Goal: Task Accomplishment & Management: Manage account settings

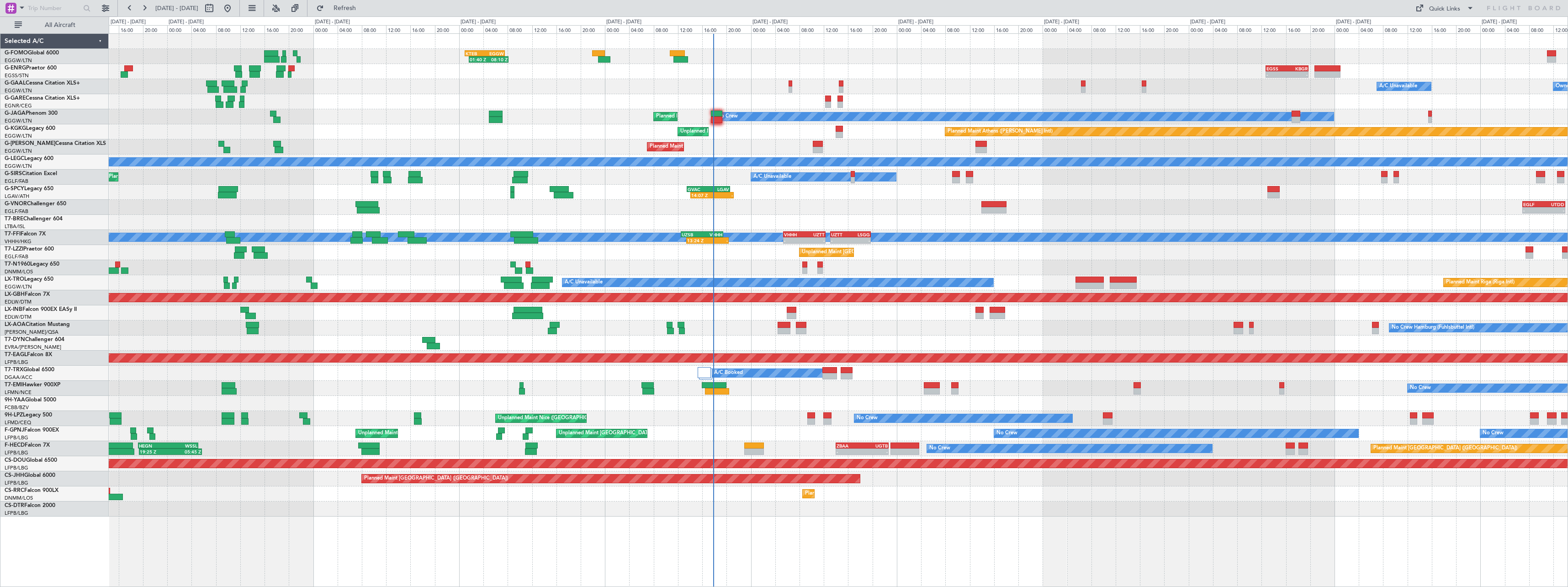
click at [701, 263] on div "01:40 Z 08:10 Z KTEB 01:00 Z EGGW 07:35 Z - - EGSS 12:45 Z KBGR 19:45 Z Planned…" at bounding box center [837, 275] width 1459 height 483
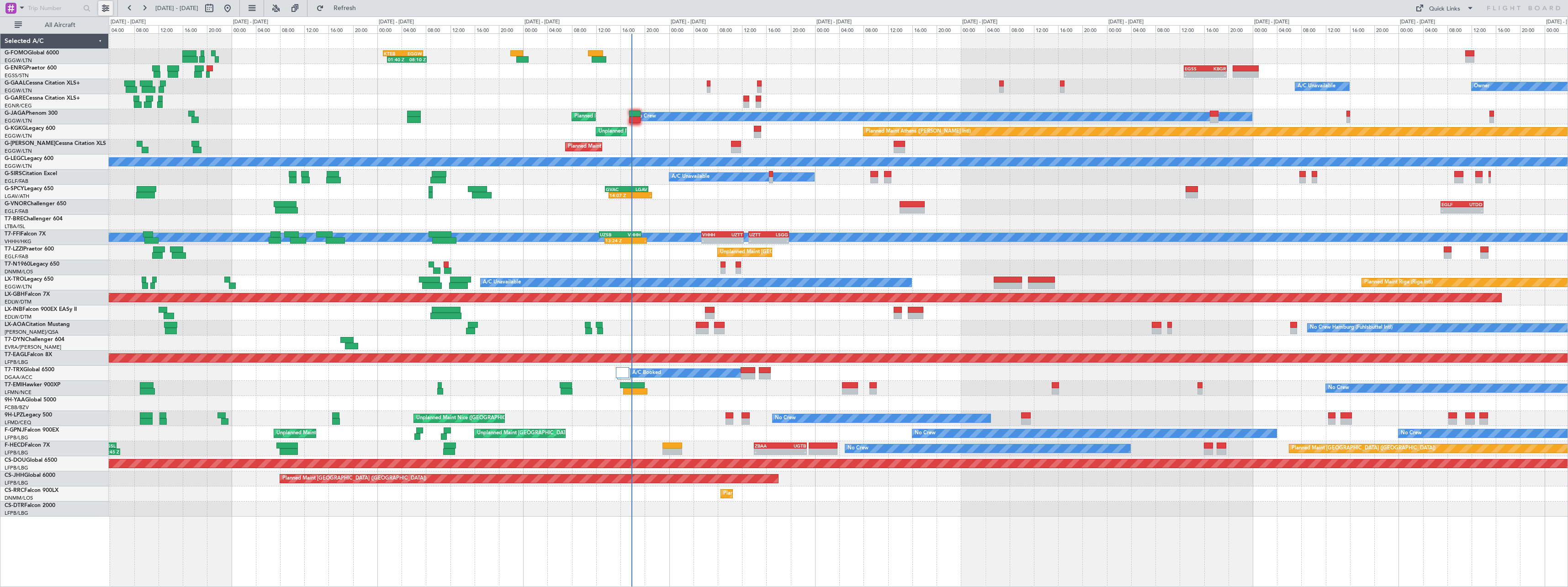
click at [104, 9] on button at bounding box center [105, 8] width 15 height 15
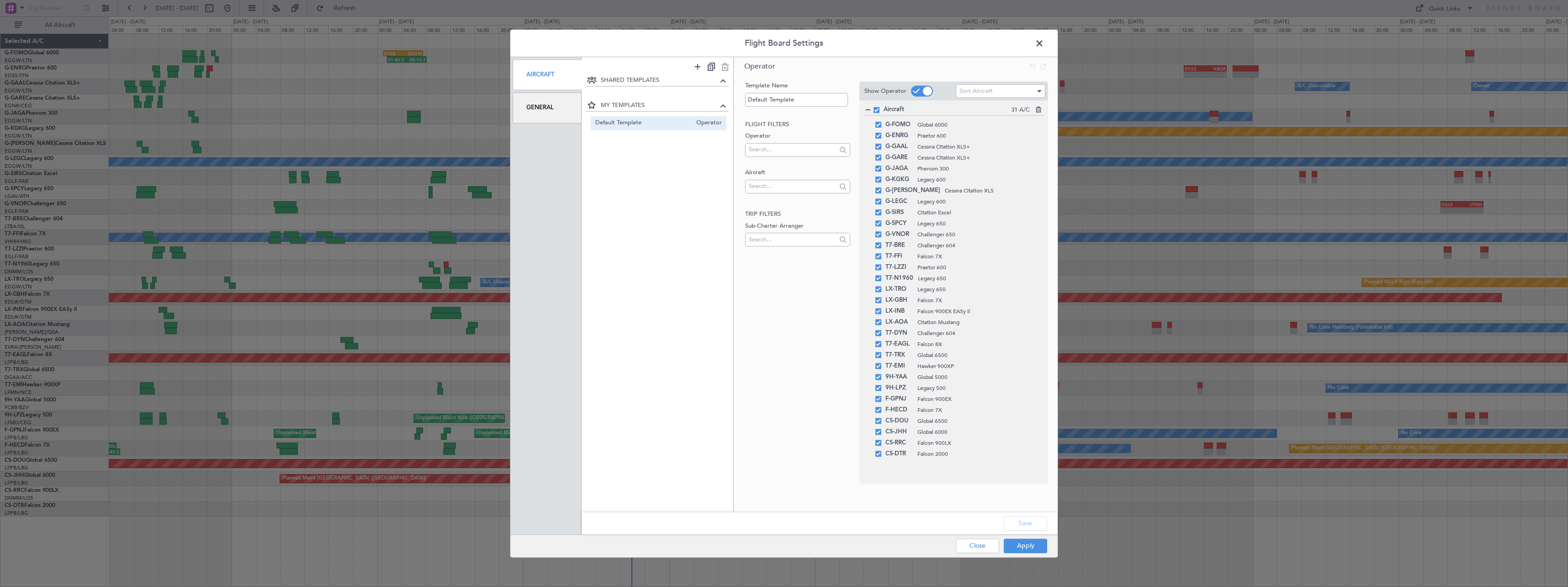
click at [553, 113] on div "General" at bounding box center [547, 108] width 69 height 31
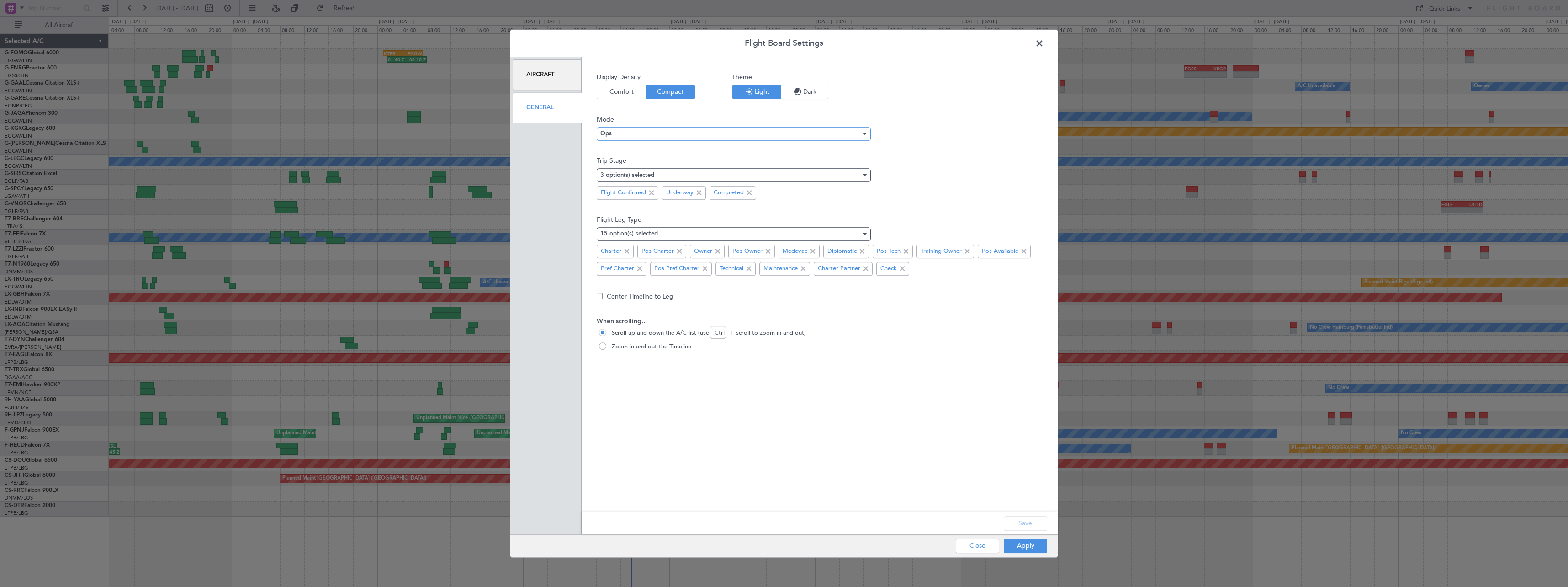
click at [616, 131] on div "Ops" at bounding box center [730, 134] width 261 height 14
click at [917, 151] on div at bounding box center [784, 294] width 1568 height 587
click at [600, 348] on span at bounding box center [602, 346] width 7 height 7
click at [600, 348] on input "Zoom in and out the Timeline" at bounding box center [603, 347] width 9 height 9
radio input "true"
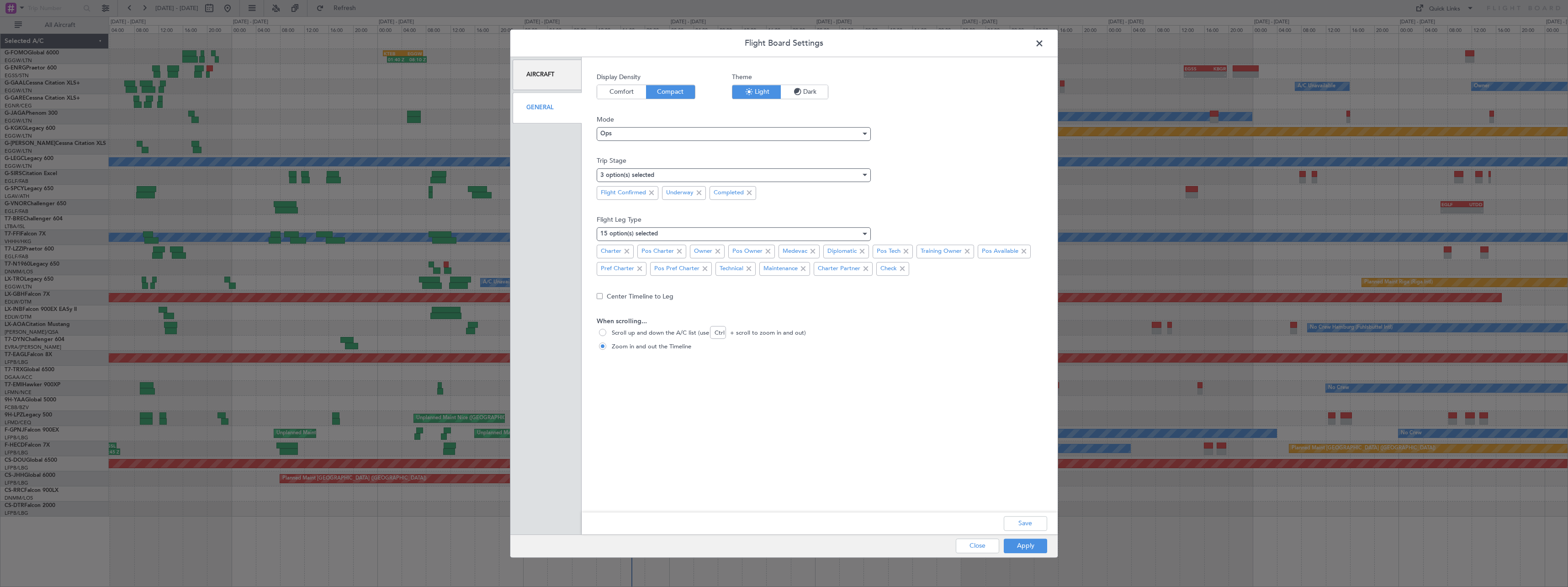
click at [794, 95] on icon "button" at bounding box center [797, 91] width 11 height 11
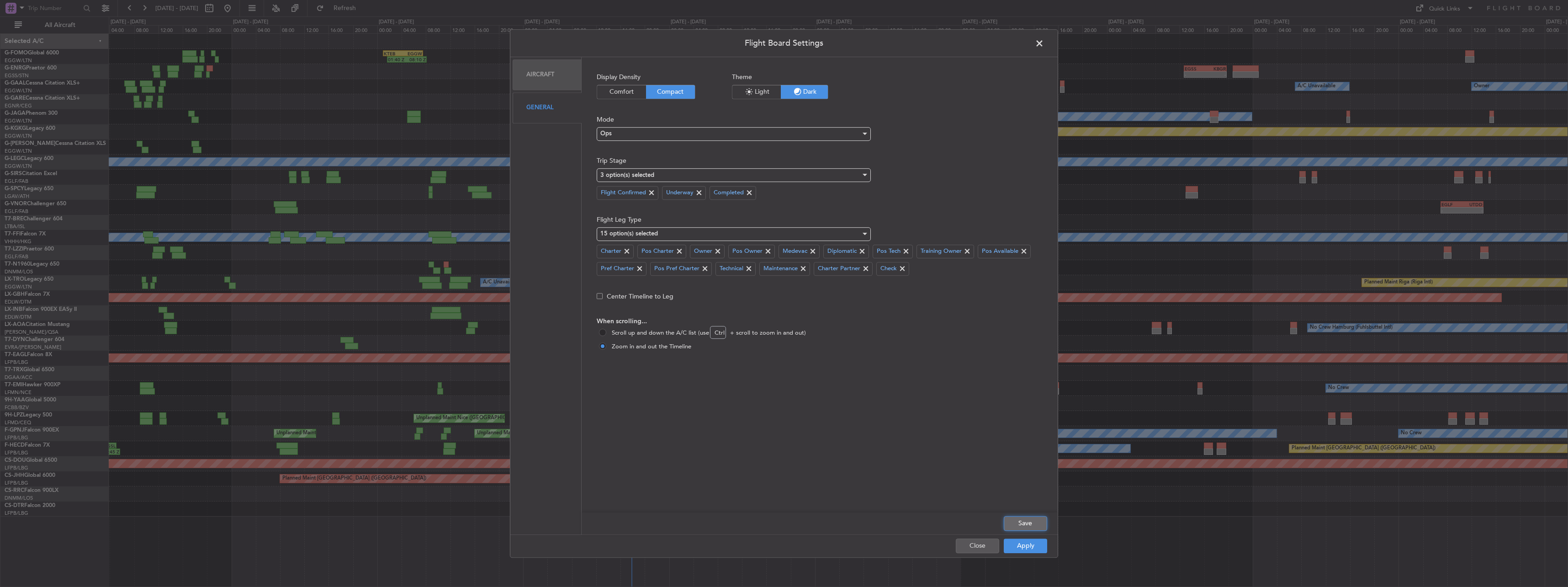
click at [1024, 522] on button "Save" at bounding box center [1025, 522] width 43 height 15
click at [1021, 552] on button "Apply" at bounding box center [1025, 545] width 43 height 15
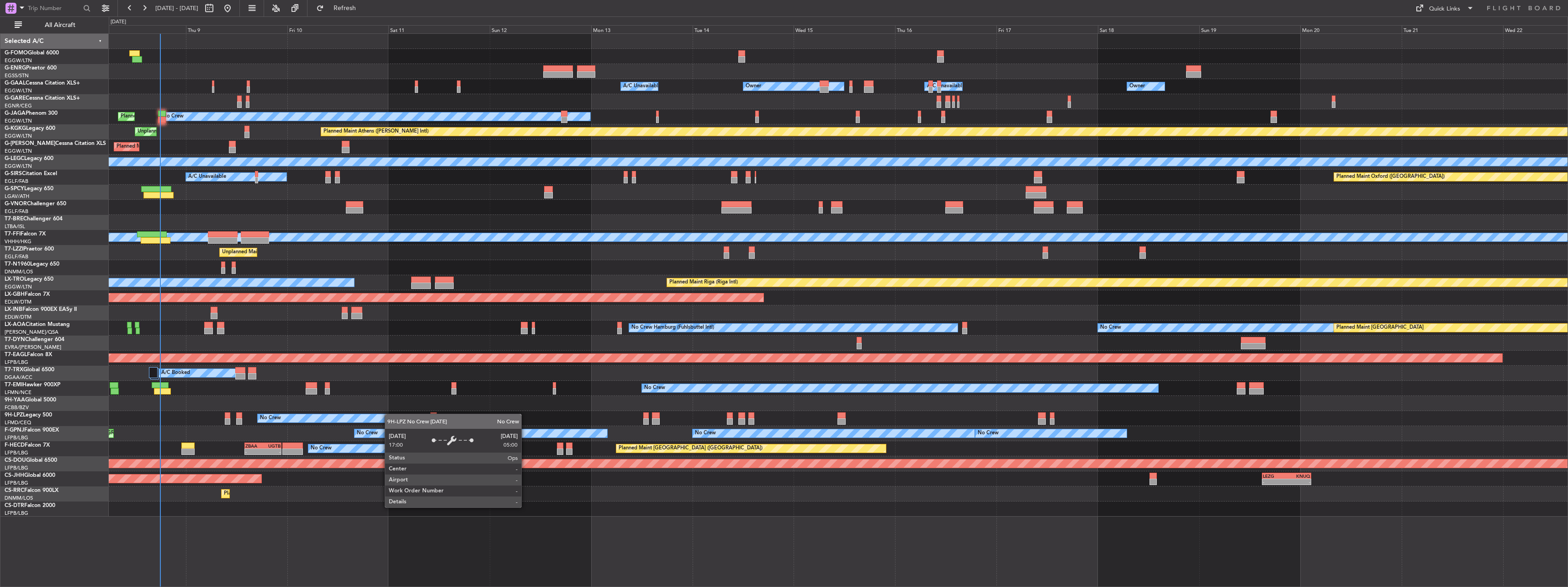
click at [375, 418] on div "Owner A/C Unavailable Owner A/C Unavailable Owner No Crew Planned Maint [GEOGRA…" at bounding box center [837, 275] width 1459 height 483
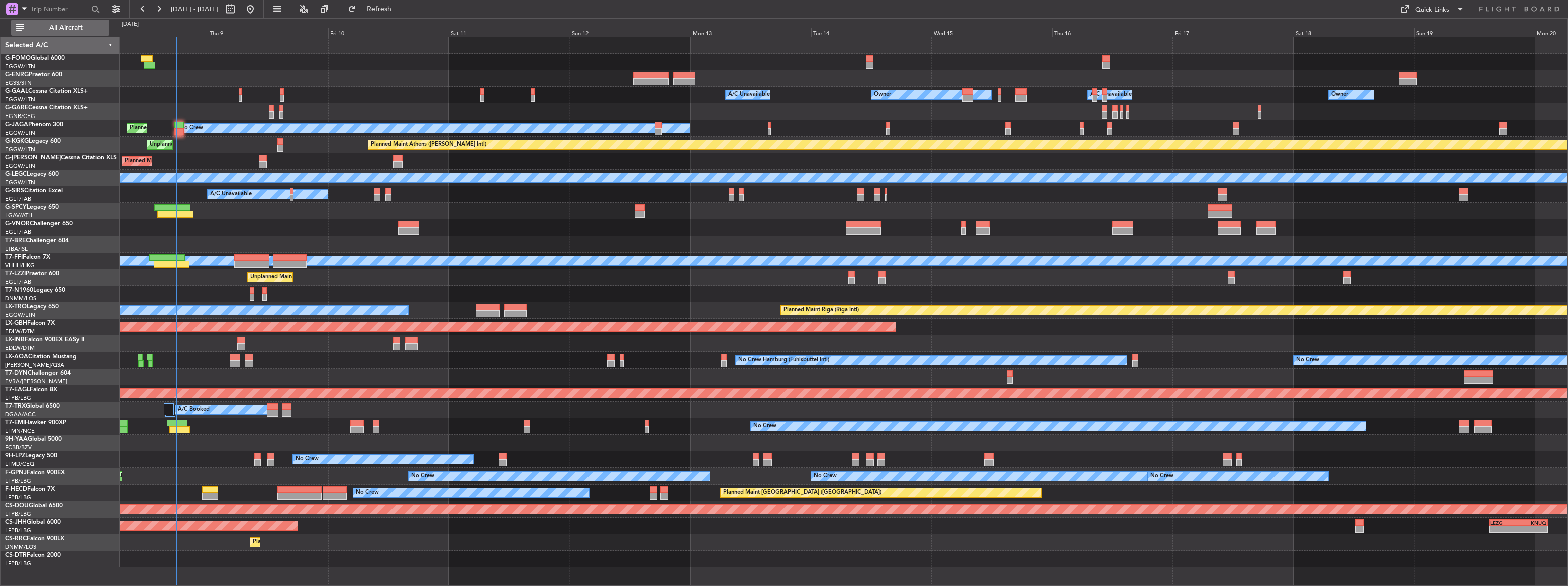
click at [70, 31] on span "All Aircraft" at bounding box center [66, 27] width 80 height 7
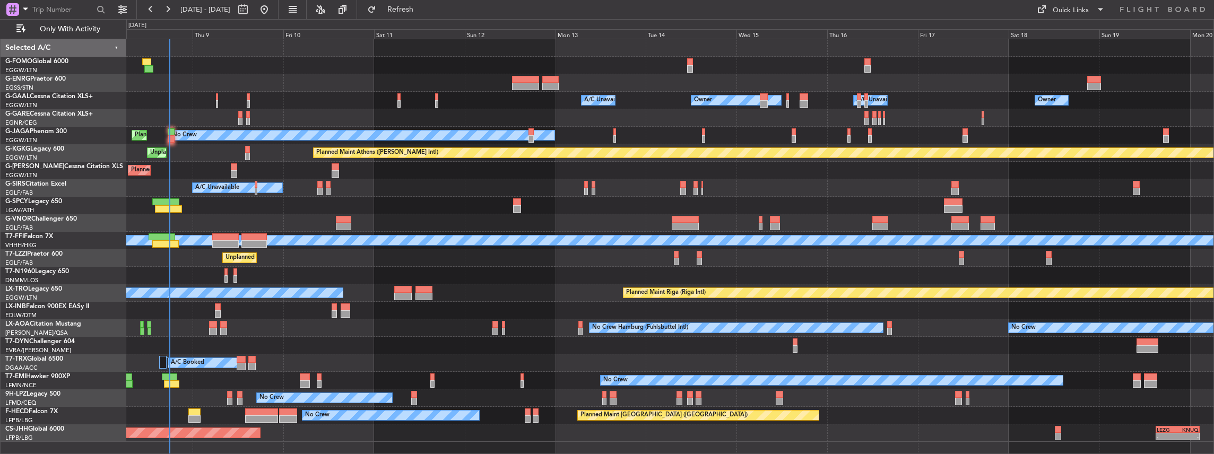
click at [288, 441] on div "Planned Maint [GEOGRAPHIC_DATA] ([GEOGRAPHIC_DATA]) - - LEZG 15:00 Z KNUQ 02:35…" at bounding box center [670, 434] width 1088 height 18
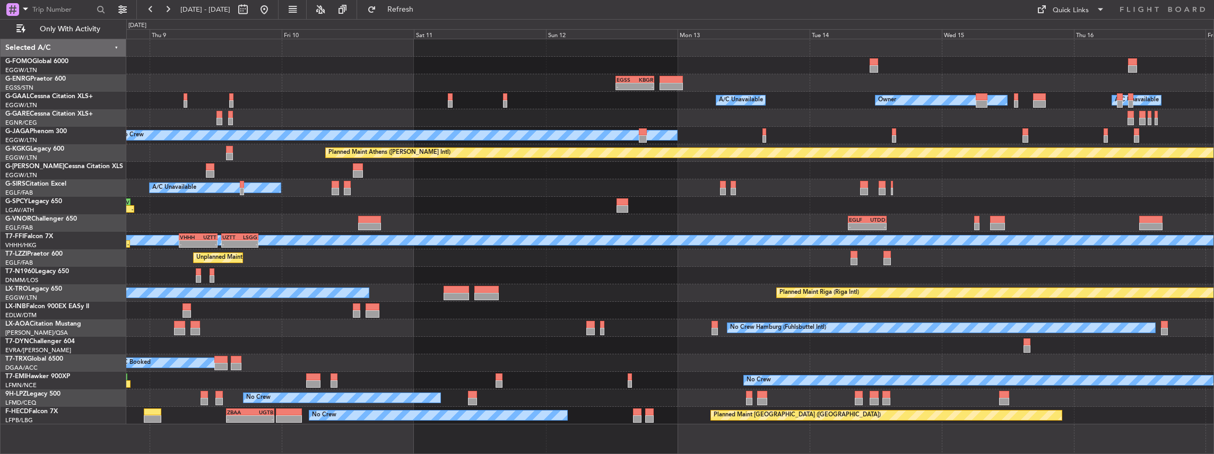
click at [471, 280] on div "01:40 Z 08:10 Z KTEB 01:00 Z EGGW 07:35 Z - - EGSS 12:45 Z KBGR 19:45 Z Owner A…" at bounding box center [670, 231] width 1088 height 385
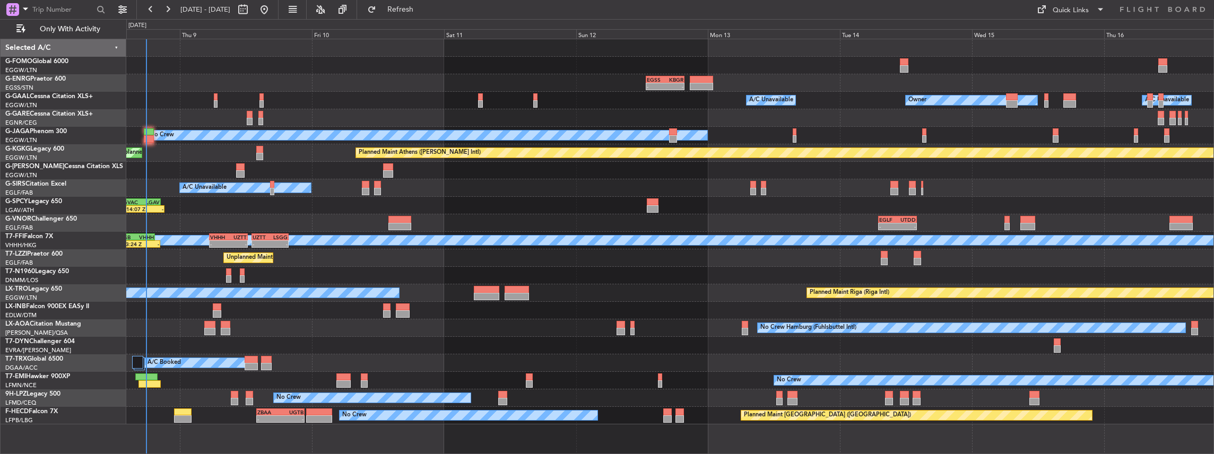
click at [535, 369] on div "A/C Booked A/C Booked A/C Booked" at bounding box center [670, 364] width 1088 height 18
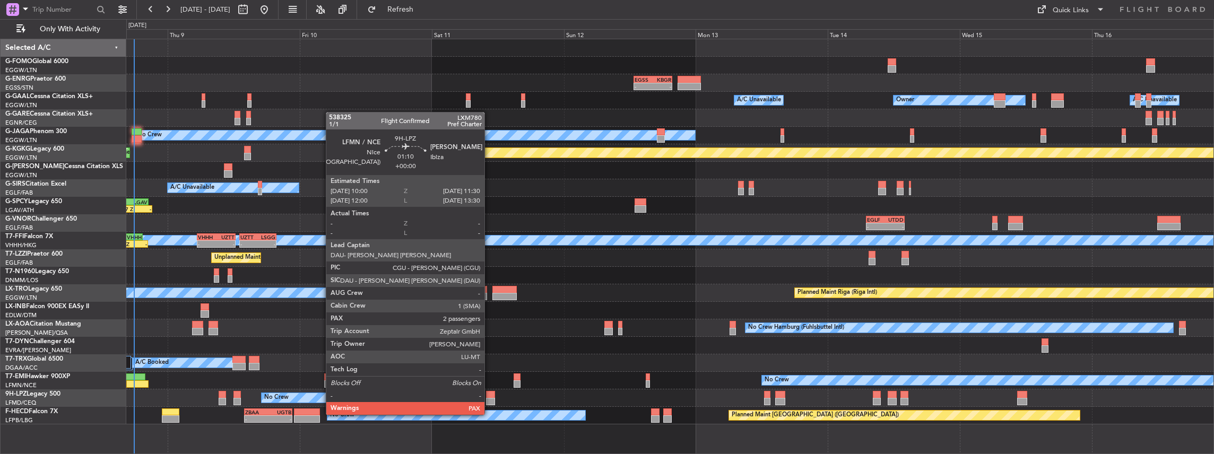
click at [490, 404] on div at bounding box center [490, 401] width 8 height 7
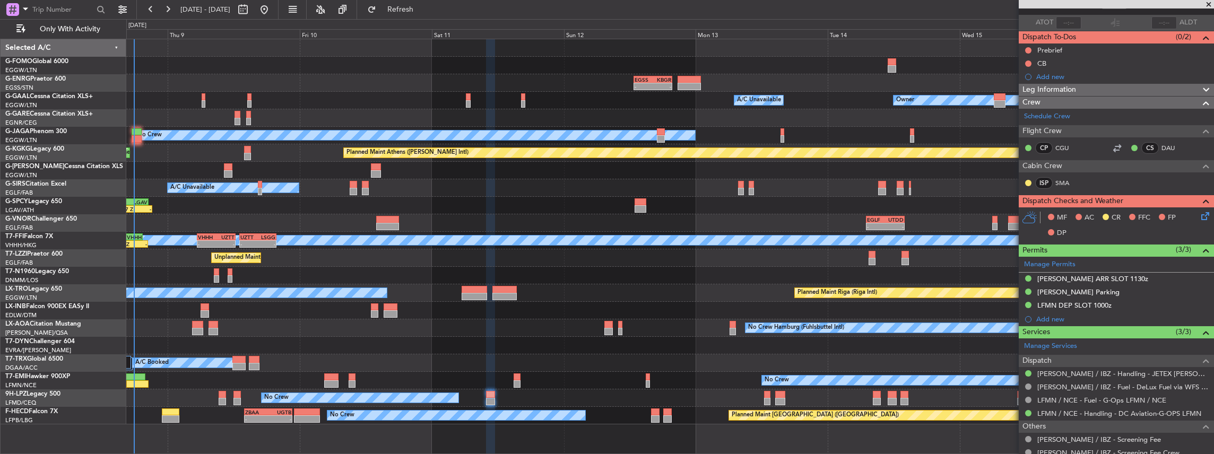
scroll to position [158, 0]
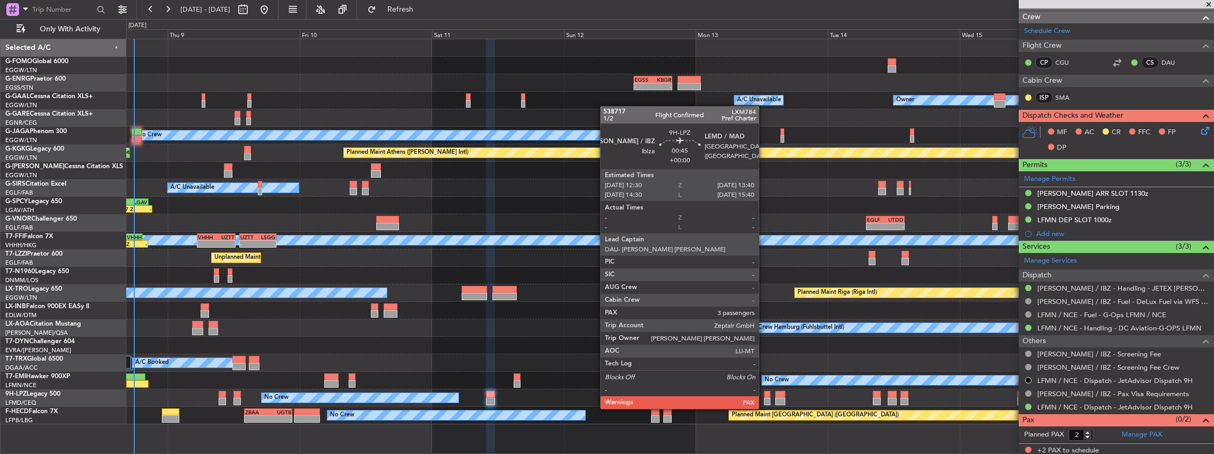
click at [764, 399] on div at bounding box center [767, 401] width 7 height 7
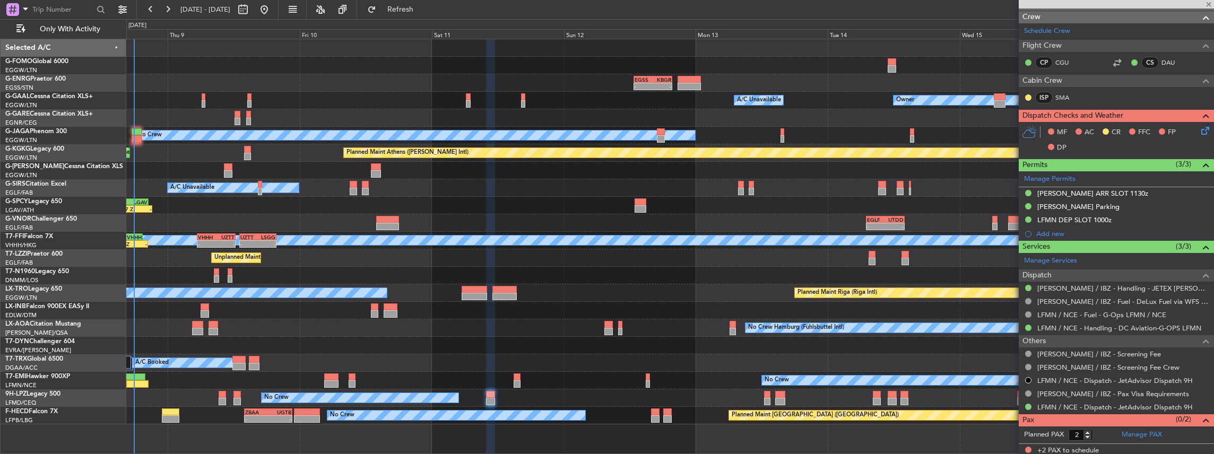
type input "3"
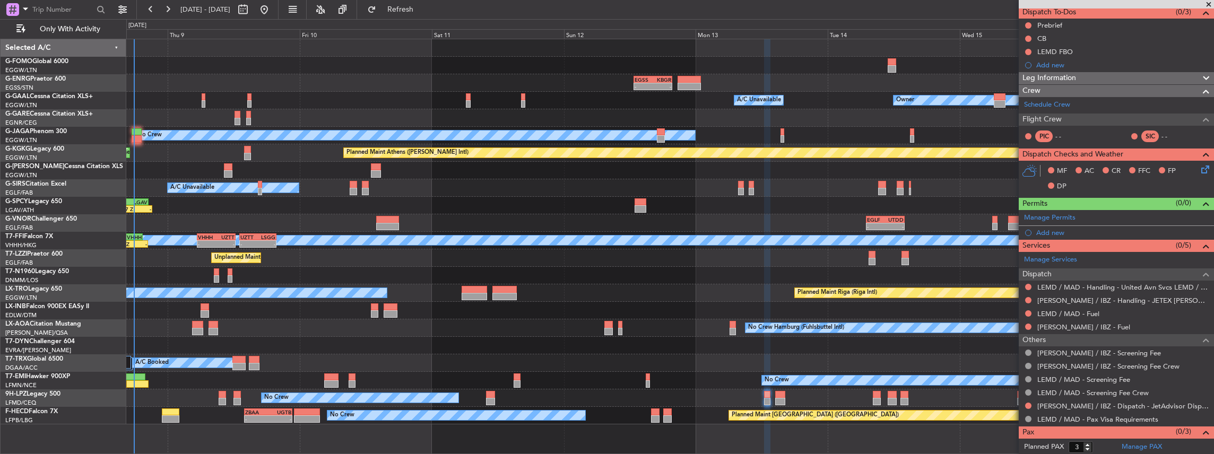
scroll to position [110, 0]
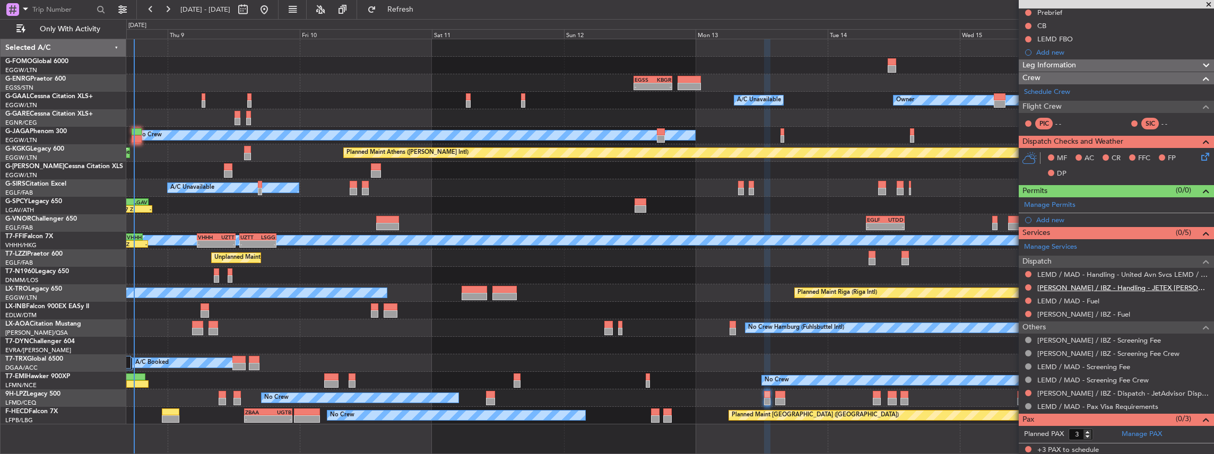
click at [1110, 283] on link "[PERSON_NAME] / IBZ - Handling - JETEX [PERSON_NAME]" at bounding box center [1123, 287] width 171 height 9
click at [1073, 286] on link "[PERSON_NAME] / IBZ - Handling - JETEX [PERSON_NAME]" at bounding box center [1123, 287] width 171 height 9
click at [1119, 272] on link "LEMD / MAD - Handling - United Avn Svcs LEMD / MAD" at bounding box center [1123, 274] width 171 height 9
click at [426, 14] on button "Refresh" at bounding box center [395, 9] width 64 height 17
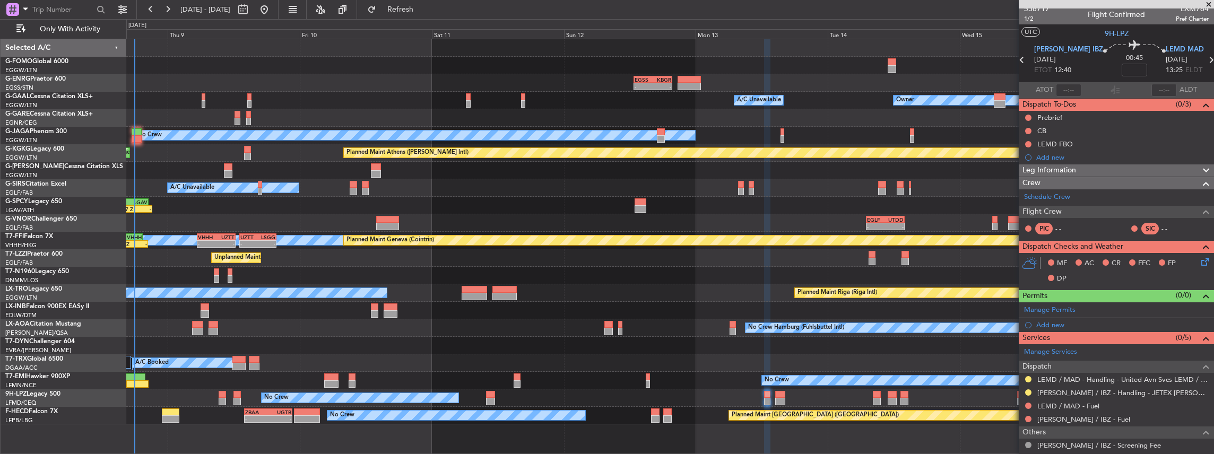
scroll to position [0, 0]
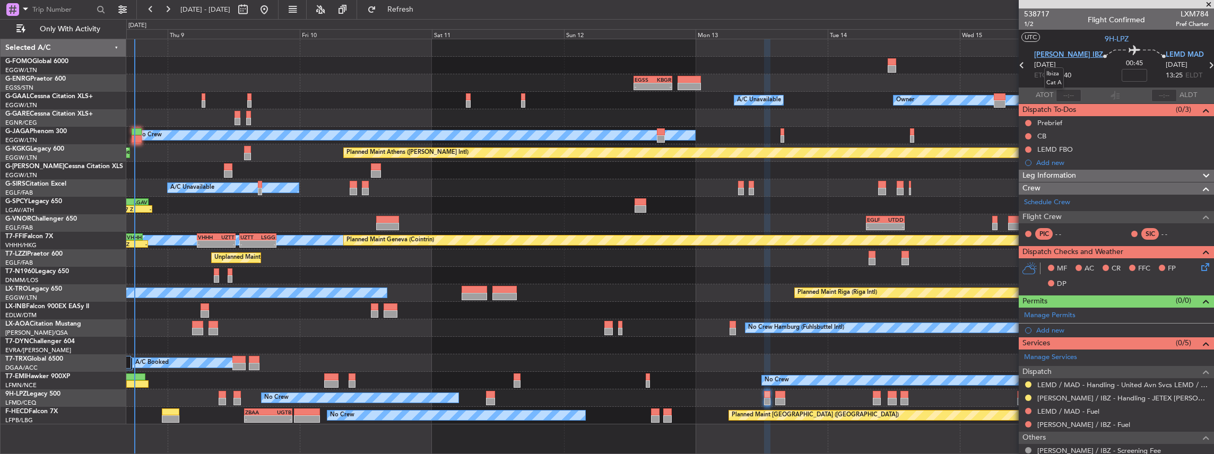
click at [1056, 53] on span "[PERSON_NAME] IBZ" at bounding box center [1069, 55] width 69 height 11
click at [1166, 57] on span "LEMD MAD" at bounding box center [1185, 55] width 38 height 11
click at [1087, 317] on div "Manage Permits" at bounding box center [1116, 316] width 195 height 16
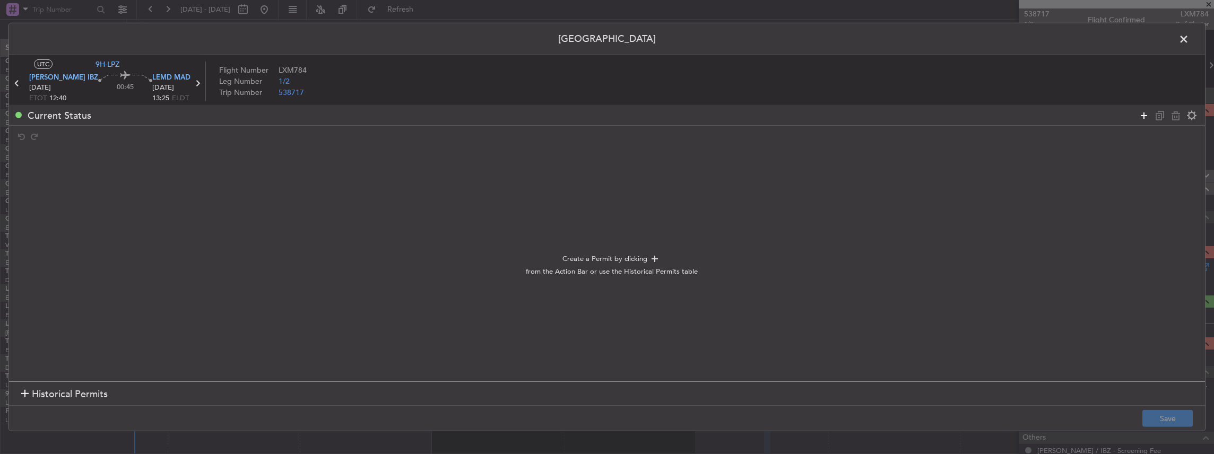
click at [1143, 115] on icon at bounding box center [1144, 115] width 13 height 13
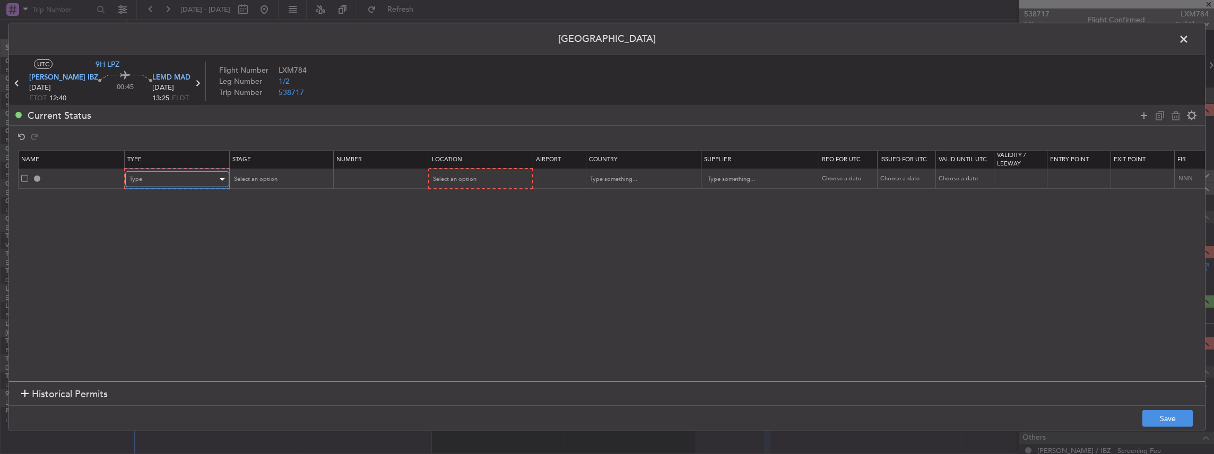
click at [146, 183] on div "Type" at bounding box center [174, 179] width 88 height 16
click at [727, 235] on div at bounding box center [607, 227] width 1214 height 454
click at [1140, 113] on icon at bounding box center [1144, 115] width 13 height 13
click at [149, 173] on div "Type" at bounding box center [174, 179] width 88 height 16
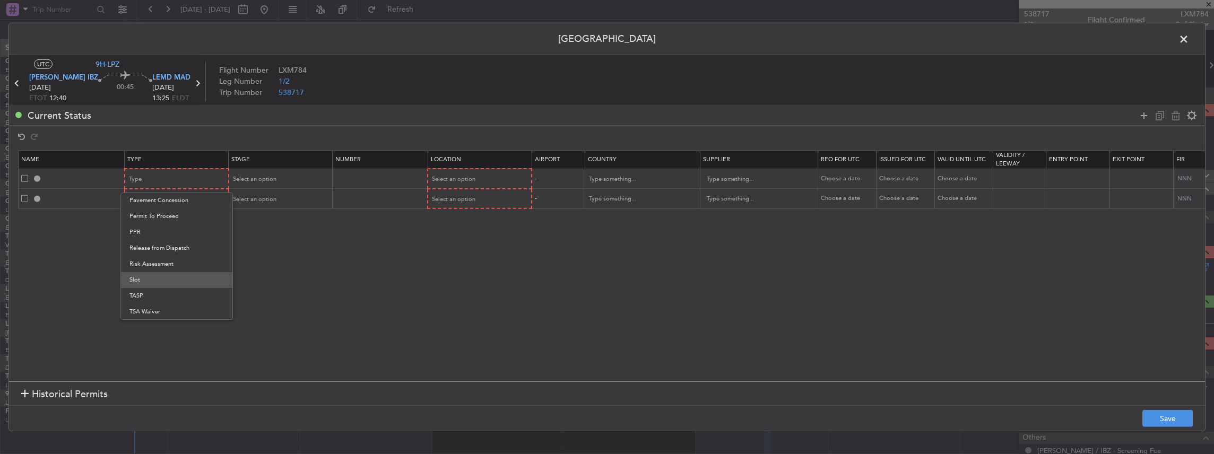
click at [159, 282] on span "Slot" at bounding box center [177, 280] width 94 height 16
click at [156, 205] on div "Type" at bounding box center [174, 200] width 88 height 16
click at [150, 299] on span "Slot" at bounding box center [177, 300] width 94 height 16
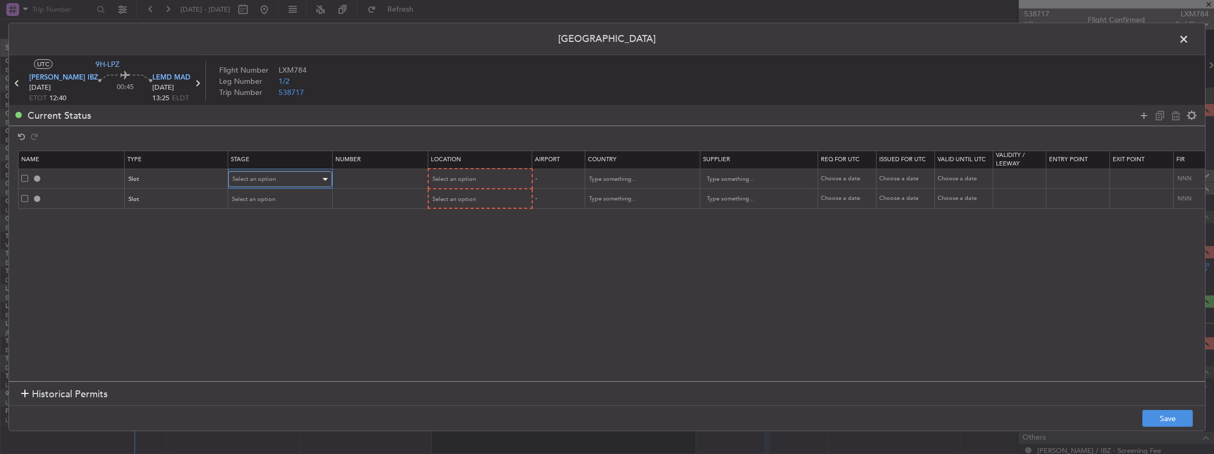
click at [260, 177] on span "Select an option" at bounding box center [254, 179] width 44 height 8
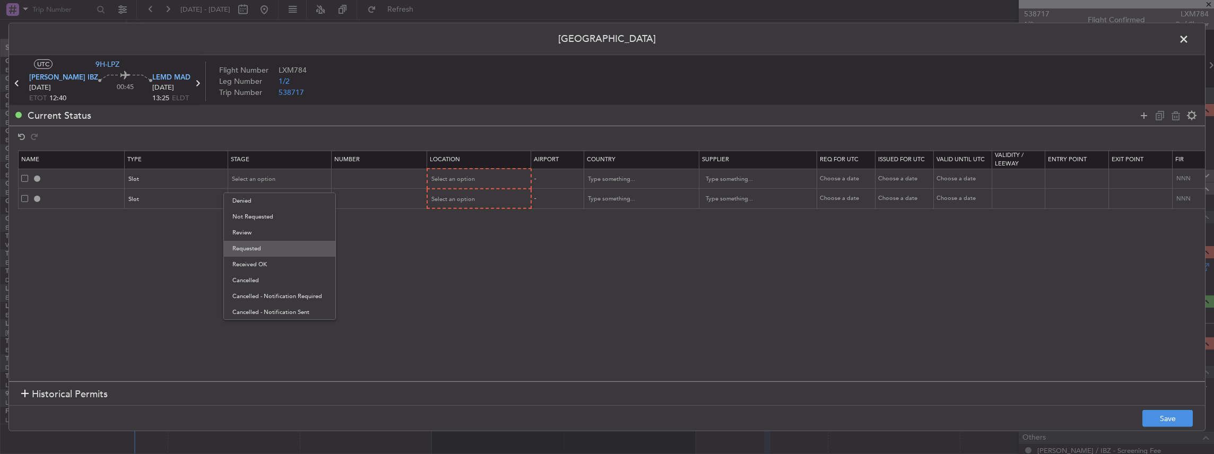
click at [271, 246] on span "Requested" at bounding box center [279, 249] width 94 height 16
click at [265, 189] on td "Select an option" at bounding box center [280, 199] width 104 height 20
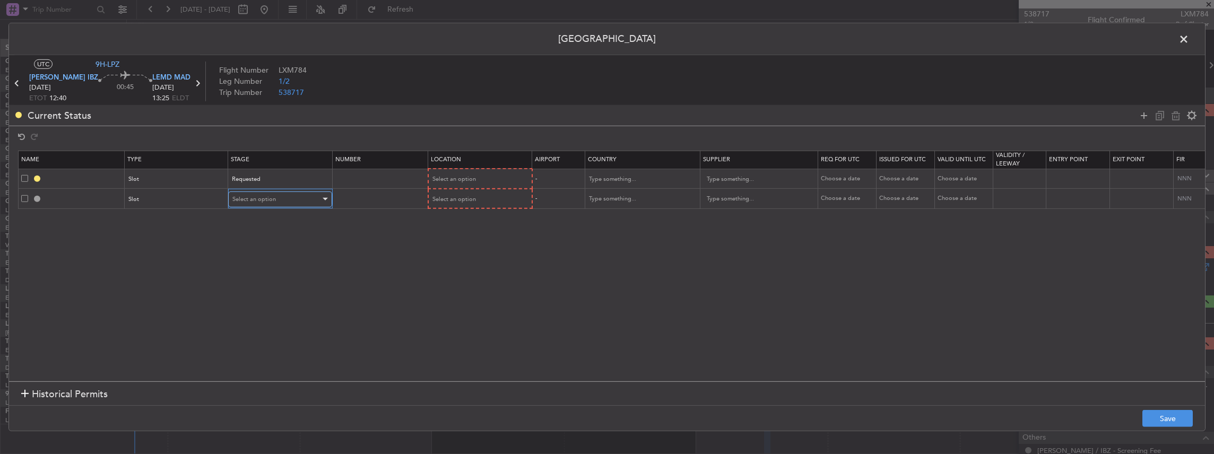
click at [267, 197] on span "Select an option" at bounding box center [254, 199] width 44 height 8
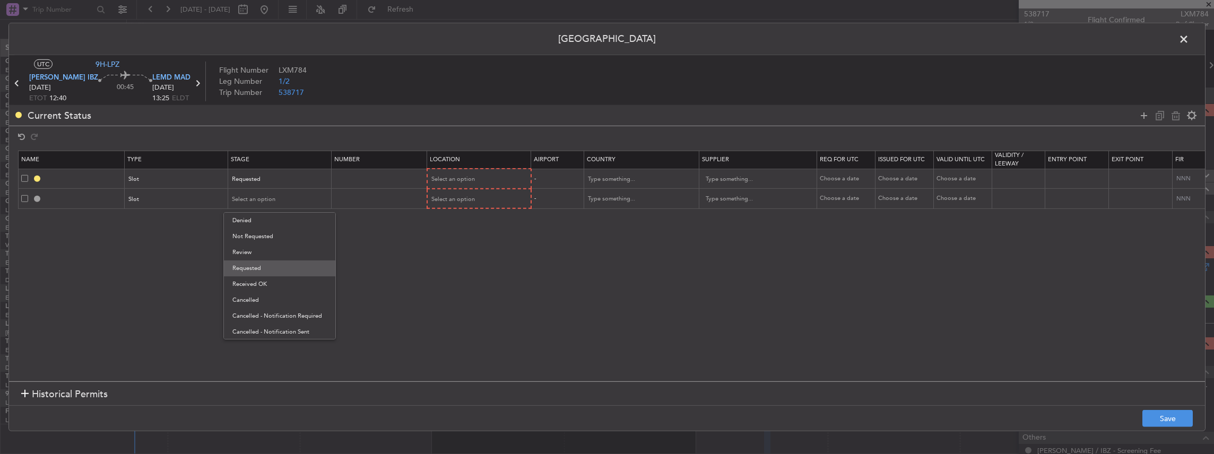
click at [274, 263] on span "Requested" at bounding box center [279, 269] width 94 height 16
click at [454, 171] on div "Select an option" at bounding box center [479, 179] width 103 height 16
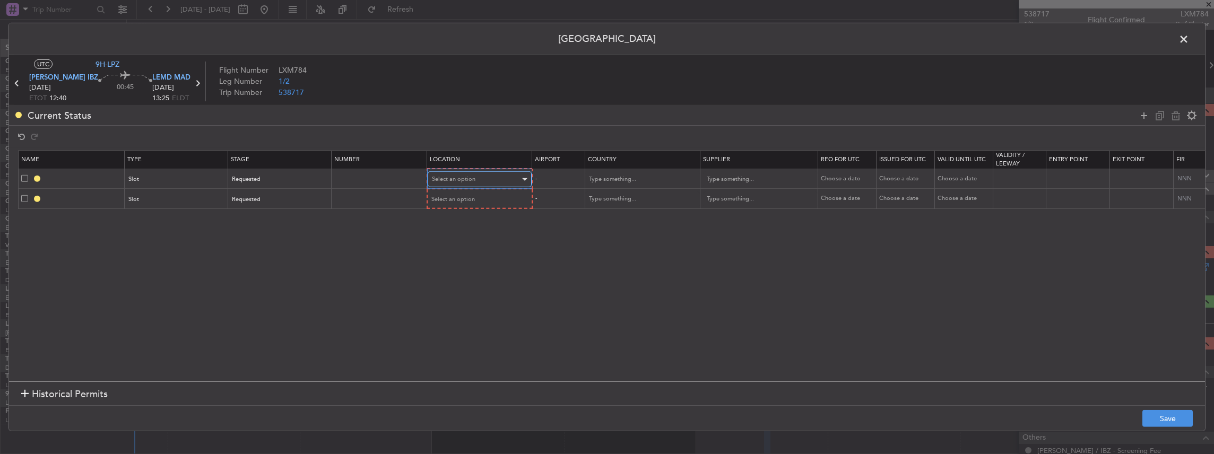
click at [458, 180] on span "Select an option" at bounding box center [454, 179] width 44 height 8
click at [463, 199] on span "Departure" at bounding box center [479, 201] width 94 height 16
click at [463, 196] on span "Select an option" at bounding box center [454, 199] width 44 height 8
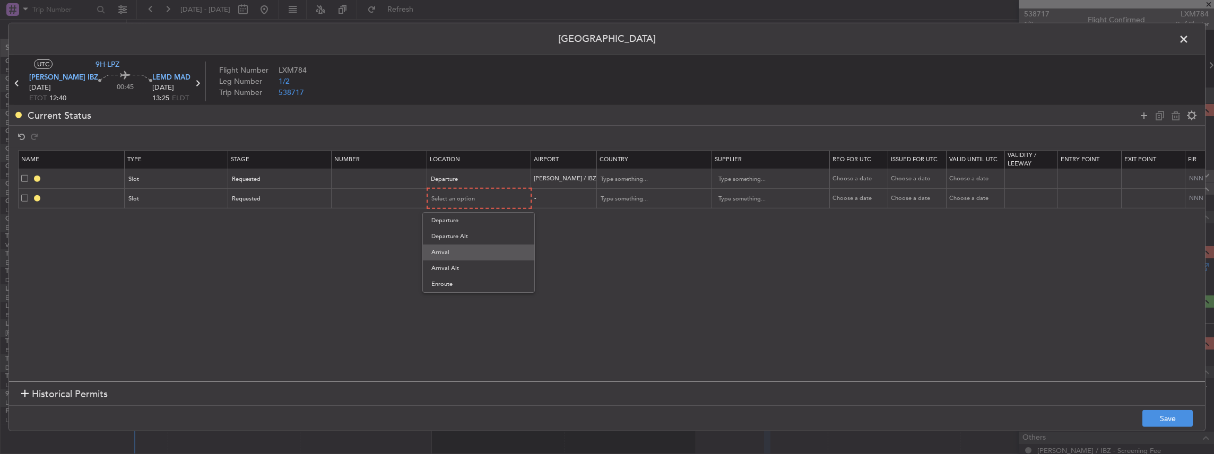
click at [463, 248] on span "Arrival" at bounding box center [479, 253] width 94 height 16
click at [1175, 425] on button "Save" at bounding box center [1168, 418] width 50 height 17
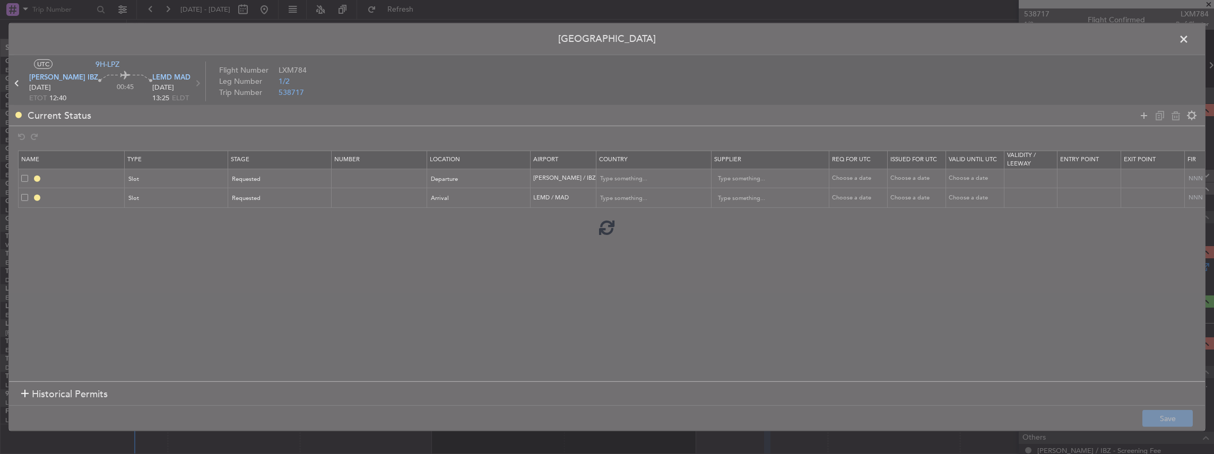
type input "[PERSON_NAME] DEP SLOT"
type input "[GEOGRAPHIC_DATA]"
type input "NNN"
type input "LEMD ARR SLOT"
type input "[GEOGRAPHIC_DATA]"
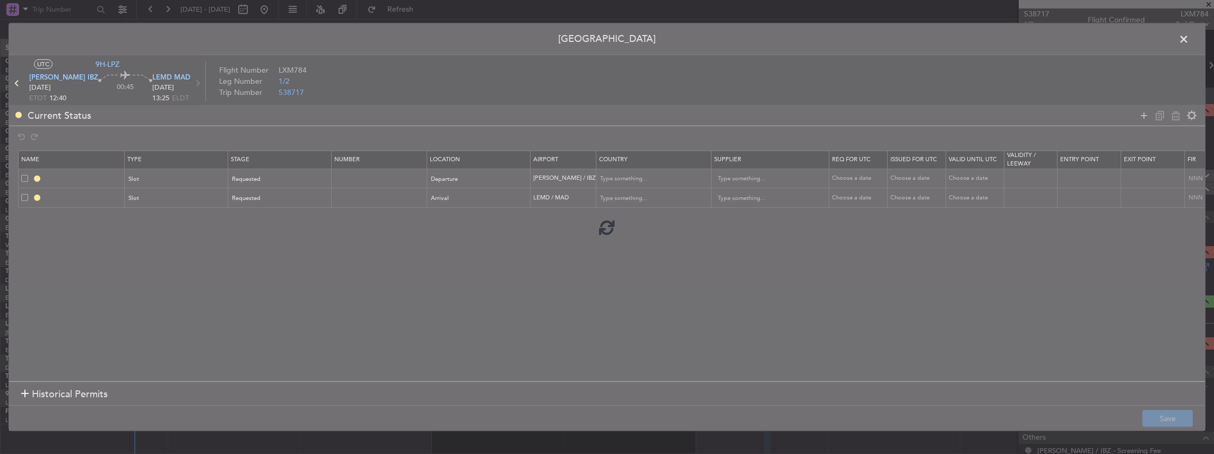
type input "NNN"
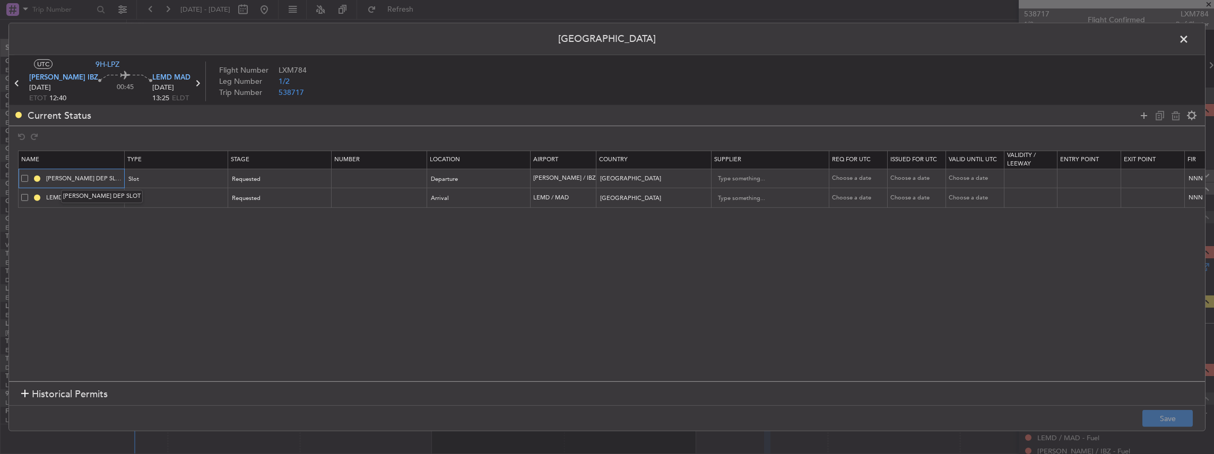
click at [94, 177] on input "[PERSON_NAME] DEP SLOT" at bounding box center [84, 178] width 80 height 9
type input "[PERSON_NAME] DEP SLOT 1240z"
click at [100, 194] on input "LEMD ARR SLOT" at bounding box center [84, 197] width 80 height 9
type input "LEMD ARR SLOT 1325z"
click at [97, 178] on input "[PERSON_NAME] DEP SLOT 1240z" at bounding box center [84, 178] width 80 height 9
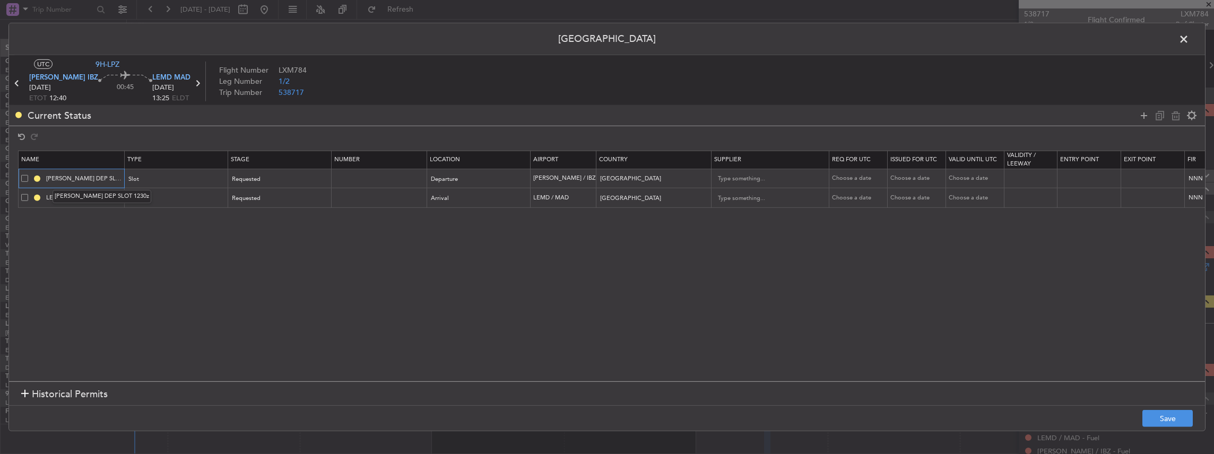
type input "[PERSON_NAME] DEP SLOT 1230z"
click at [104, 198] on div "[PERSON_NAME] DEP SLOT 1230z" at bounding box center [102, 196] width 99 height 13
click at [104, 197] on input "LEMD ARR SLOT 1325z" at bounding box center [84, 197] width 80 height 9
type input "LEMD ARR SLOT 1340z"
click at [1196, 427] on footer "Save" at bounding box center [607, 418] width 1196 height 25
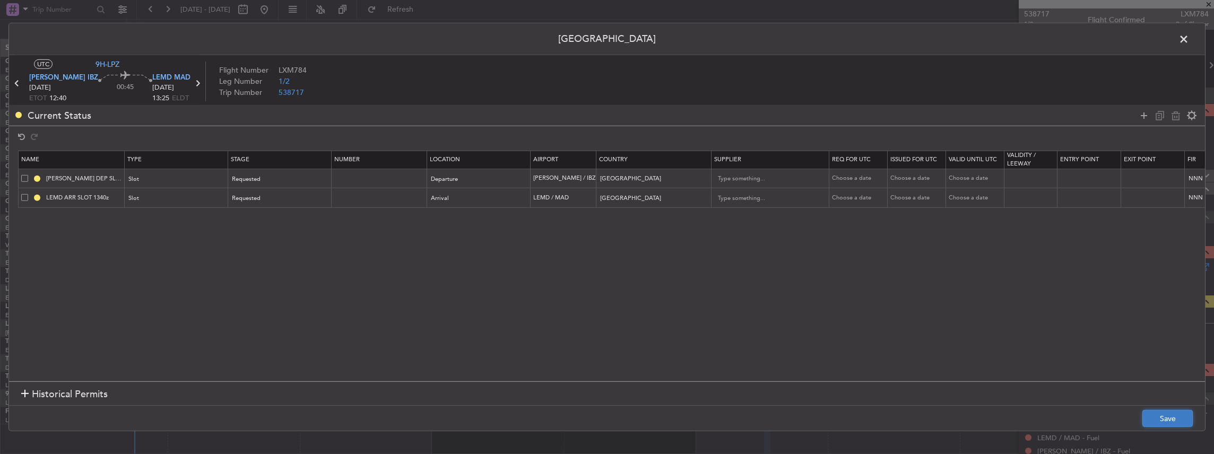
click at [1184, 417] on button "Save" at bounding box center [1168, 418] width 50 height 17
click at [1189, 38] on span at bounding box center [1189, 41] width 0 height 21
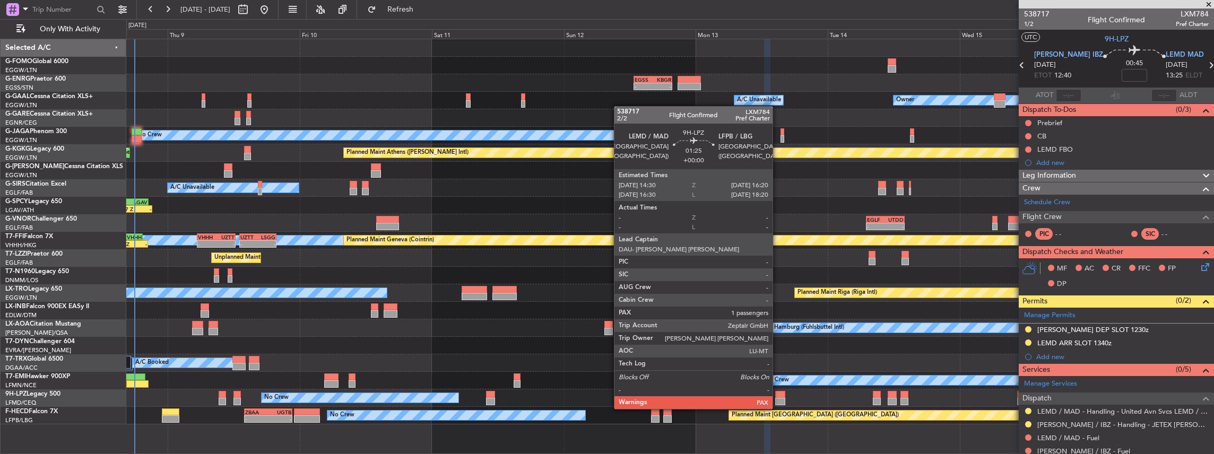
click at [778, 399] on div at bounding box center [780, 401] width 11 height 7
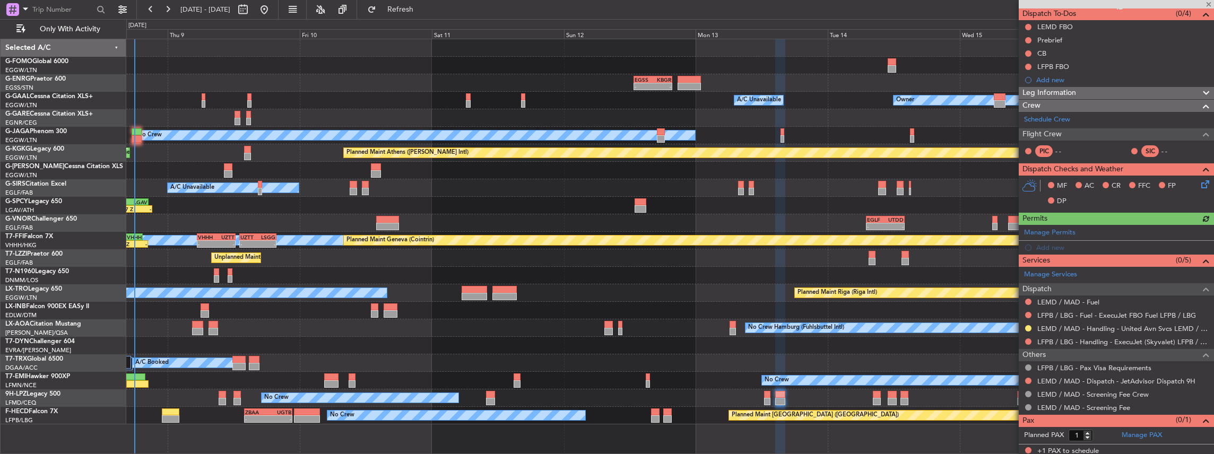
scroll to position [97, 0]
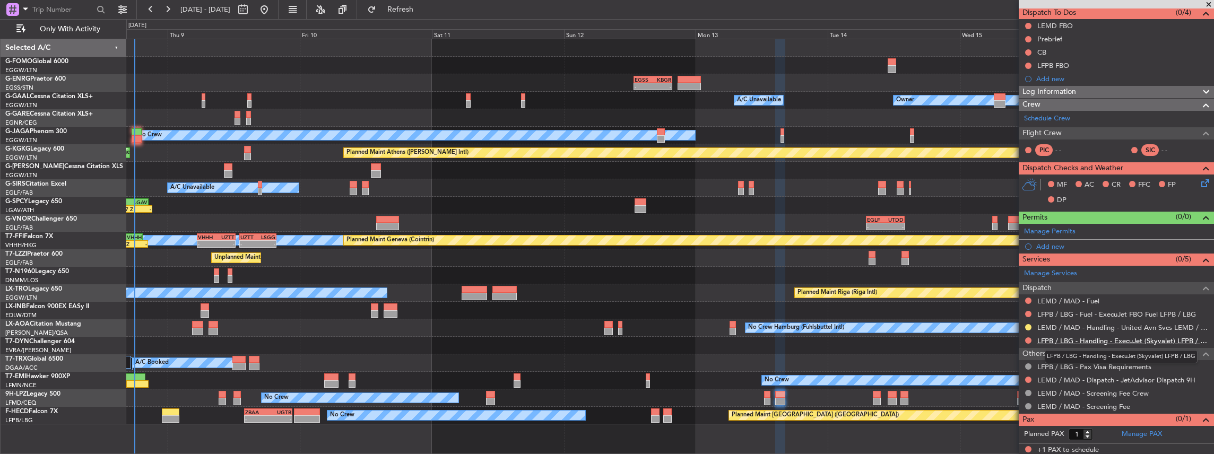
click at [1105, 338] on link "LFPB / LBG - Handling - ExecuJet (Skyvalet) LFPB / LBG" at bounding box center [1123, 341] width 171 height 9
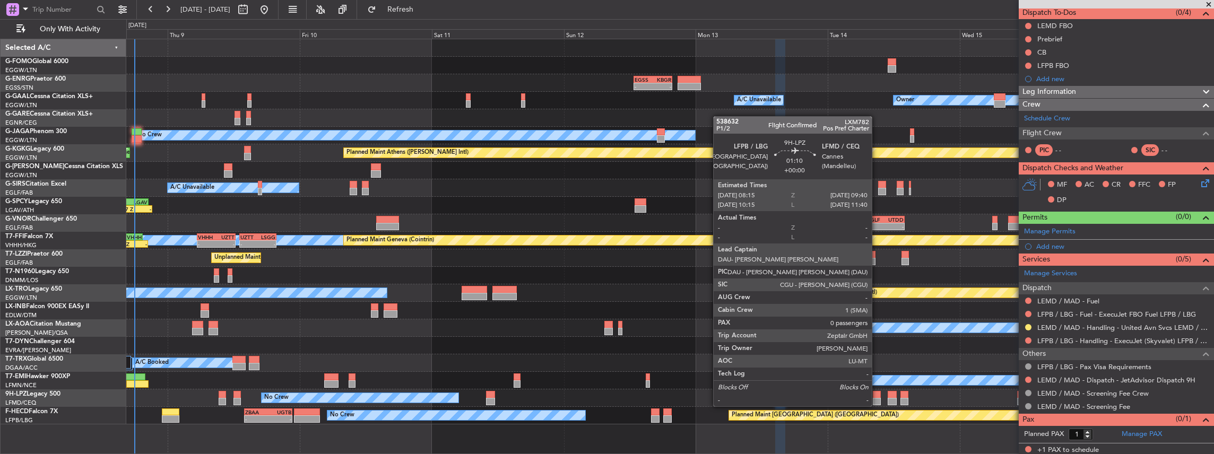
click at [877, 396] on div at bounding box center [877, 394] width 8 height 7
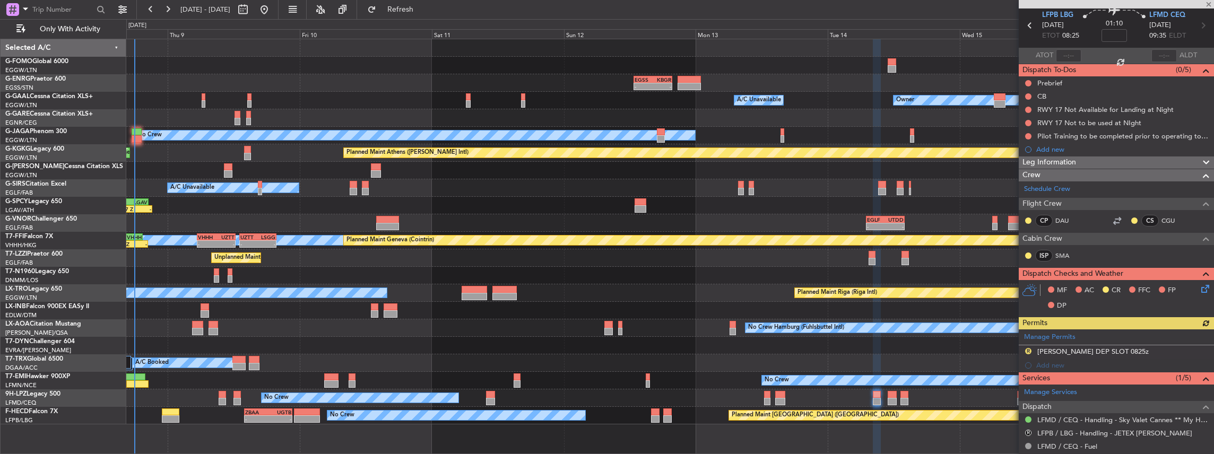
scroll to position [141, 0]
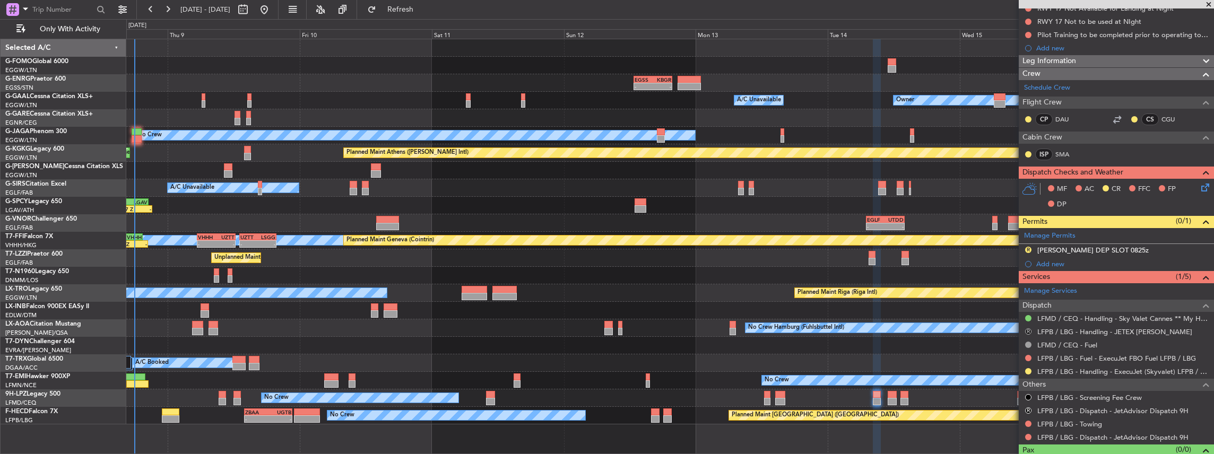
click at [1025, 329] on button "R" at bounding box center [1028, 332] width 6 height 6
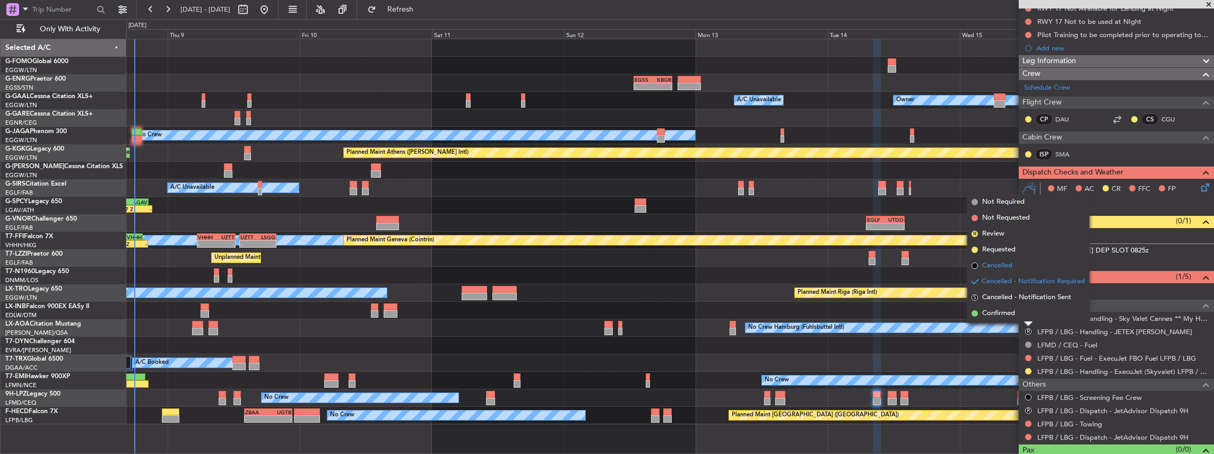
click at [1010, 267] on span "Cancelled" at bounding box center [997, 266] width 30 height 11
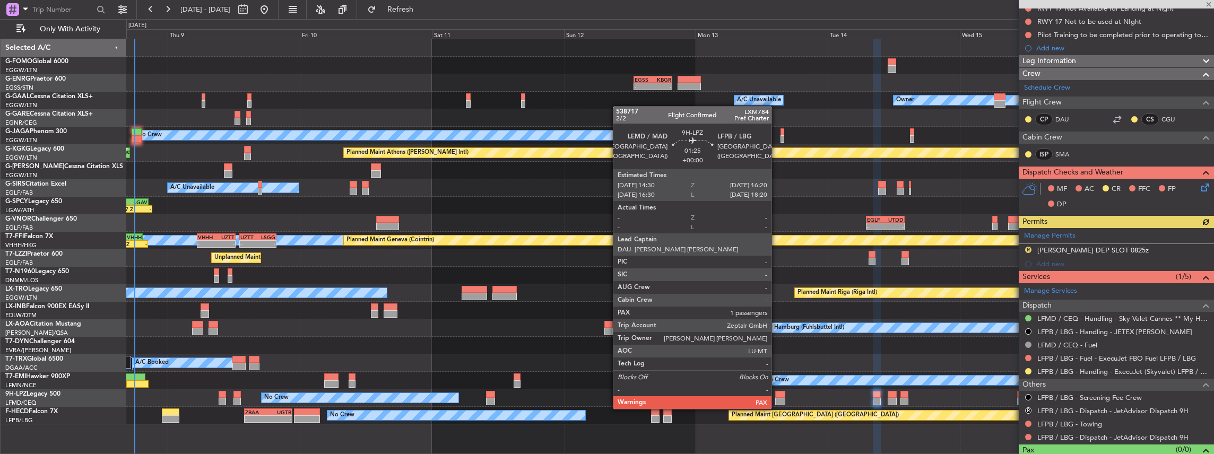
click at [777, 399] on div at bounding box center [780, 401] width 11 height 7
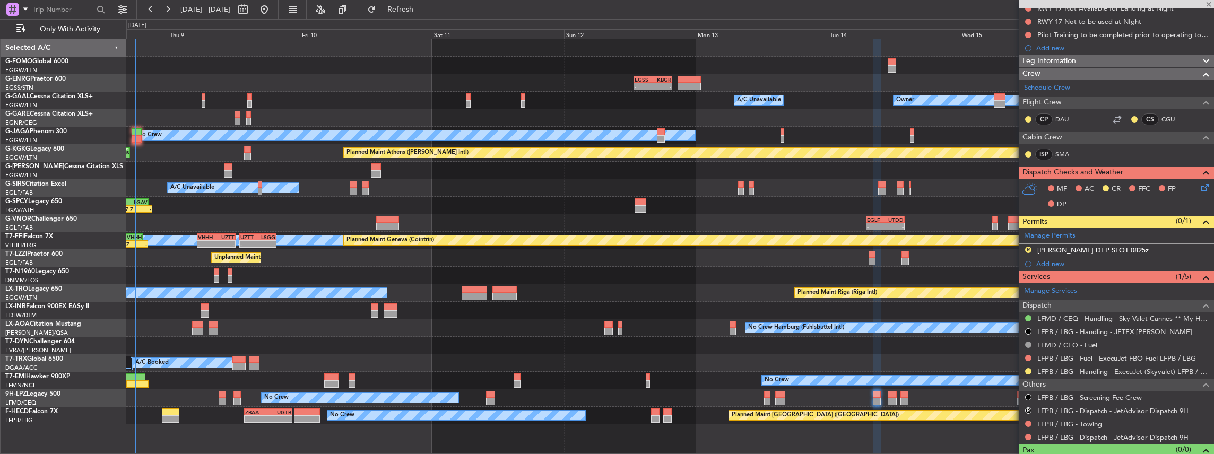
type input "1"
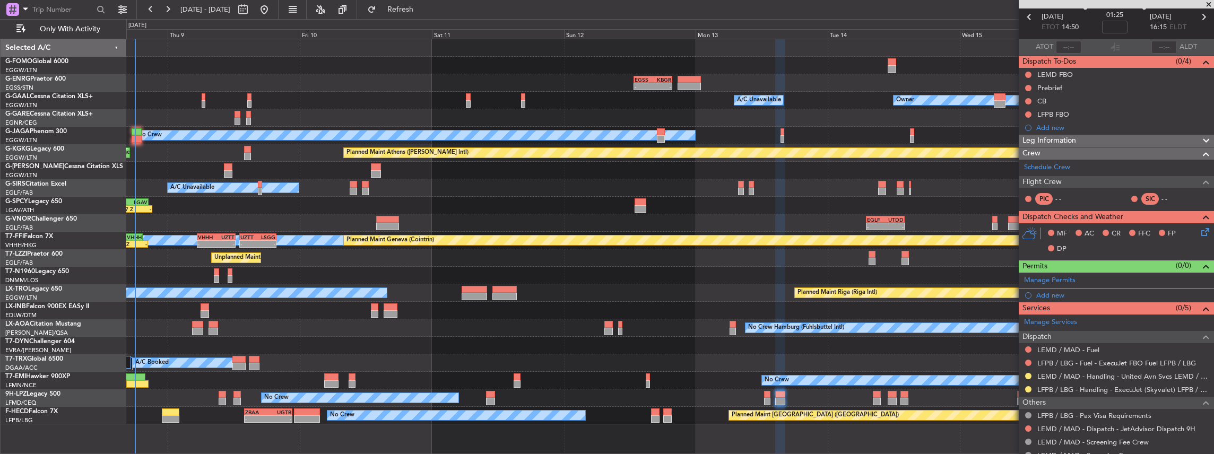
scroll to position [0, 0]
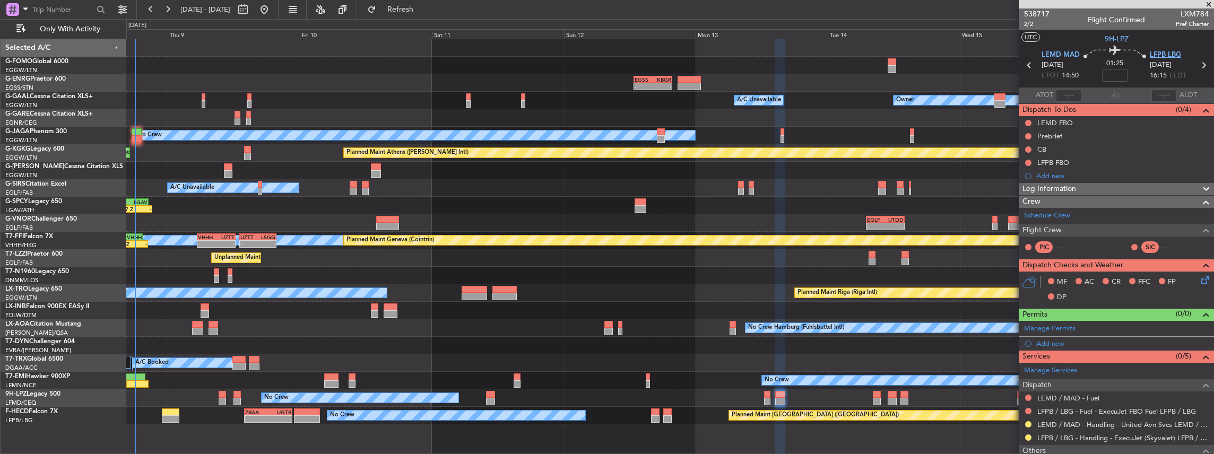
click at [1169, 57] on span "LFPB LBG" at bounding box center [1165, 55] width 31 height 11
click at [1108, 328] on div "Manage Permits" at bounding box center [1116, 329] width 195 height 16
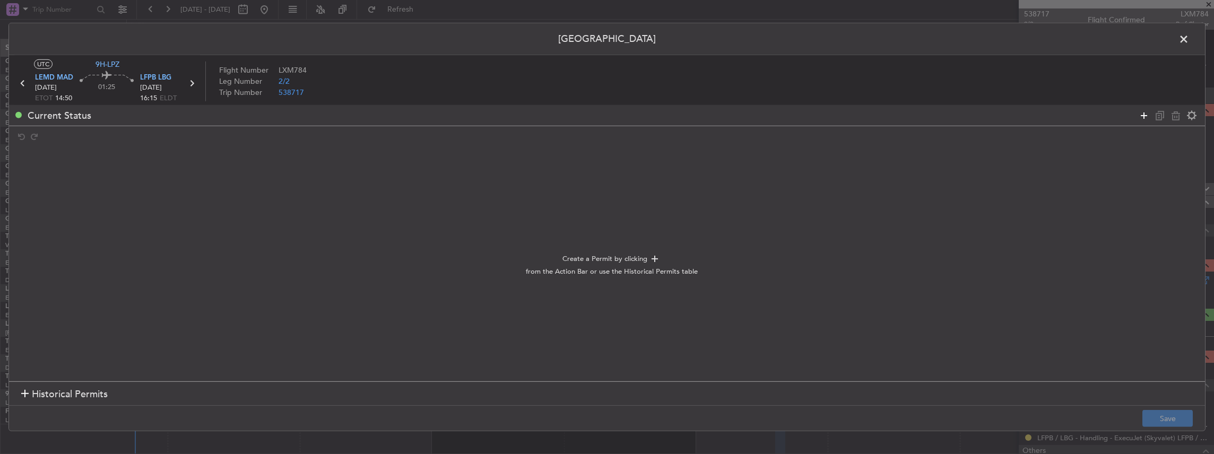
click at [1140, 114] on icon at bounding box center [1144, 115] width 13 height 13
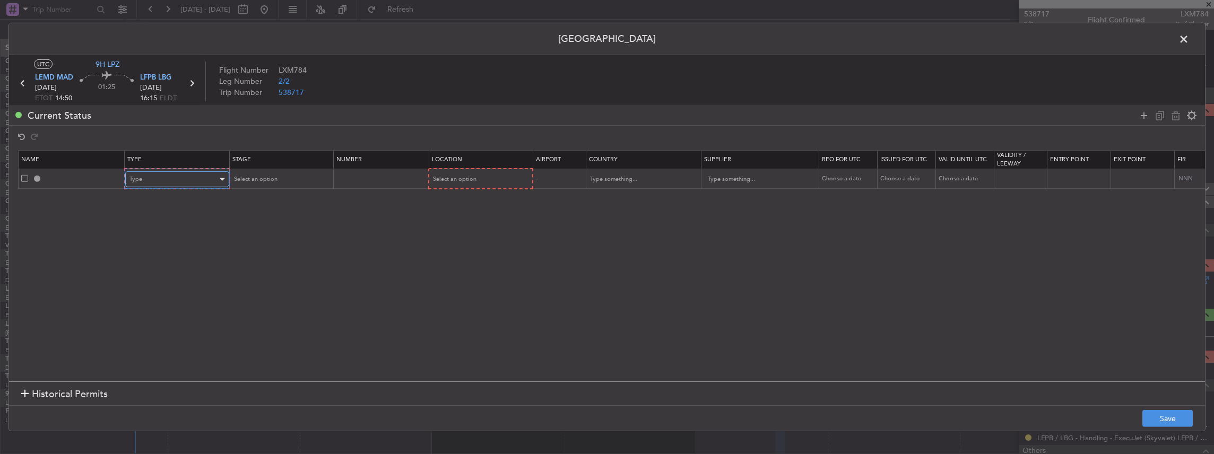
click at [205, 183] on div "Type" at bounding box center [174, 179] width 88 height 16
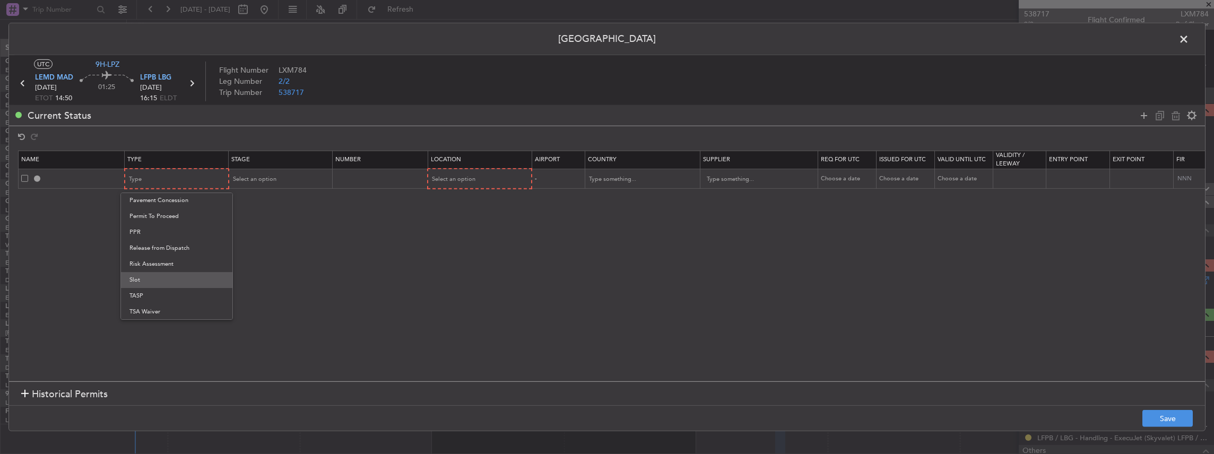
click at [166, 279] on span "Slot" at bounding box center [177, 280] width 94 height 16
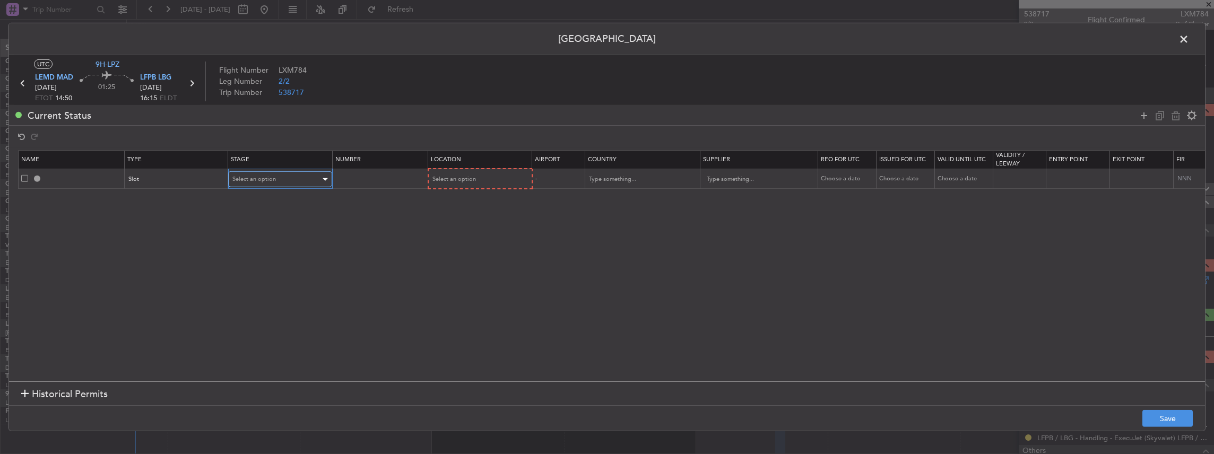
click at [274, 176] on span "Select an option" at bounding box center [254, 179] width 44 height 8
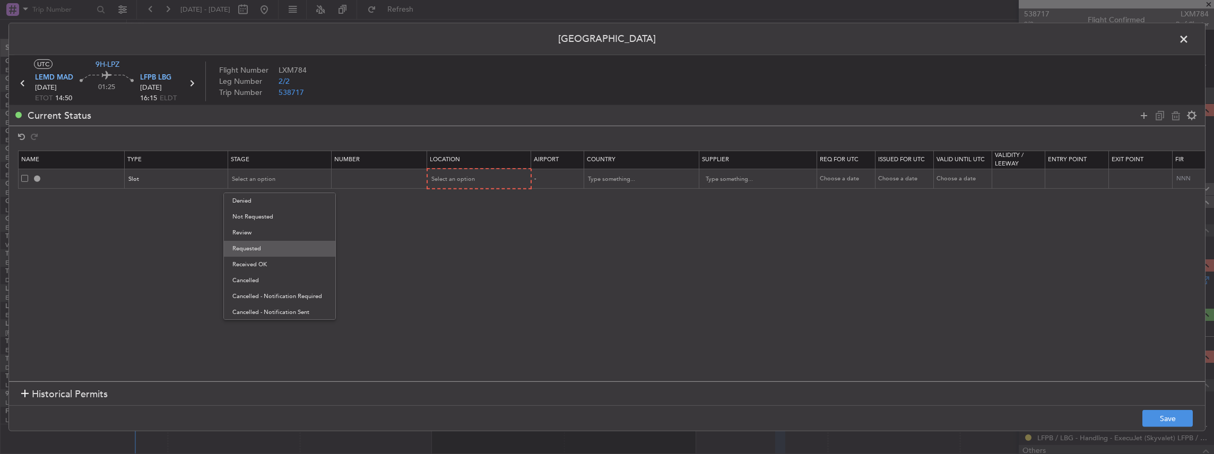
click at [270, 248] on span "Requested" at bounding box center [279, 249] width 94 height 16
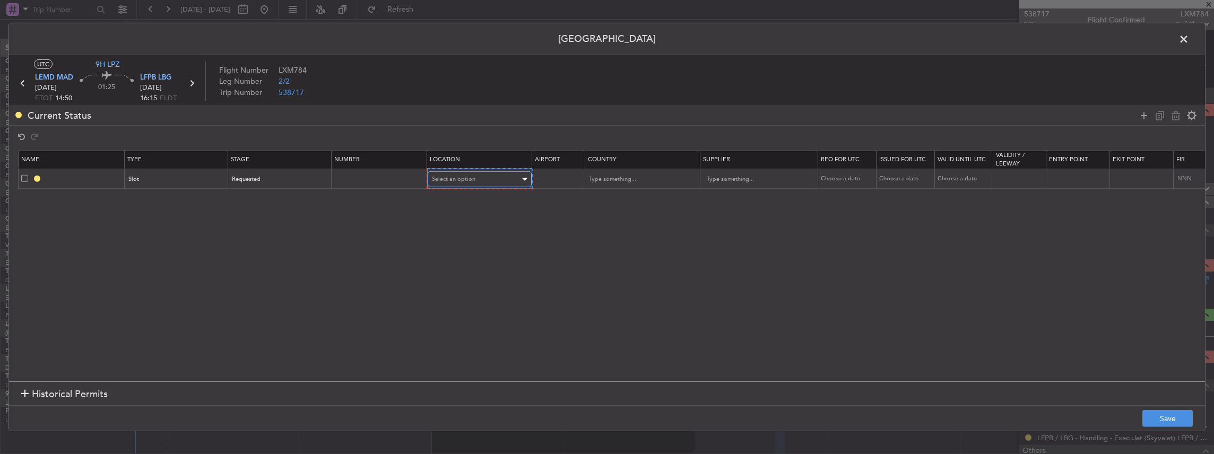
click at [480, 171] on div "Select an option" at bounding box center [476, 179] width 88 height 16
click at [468, 201] on span "Departure" at bounding box center [479, 201] width 94 height 16
click at [1167, 416] on button "Save" at bounding box center [1168, 418] width 50 height 17
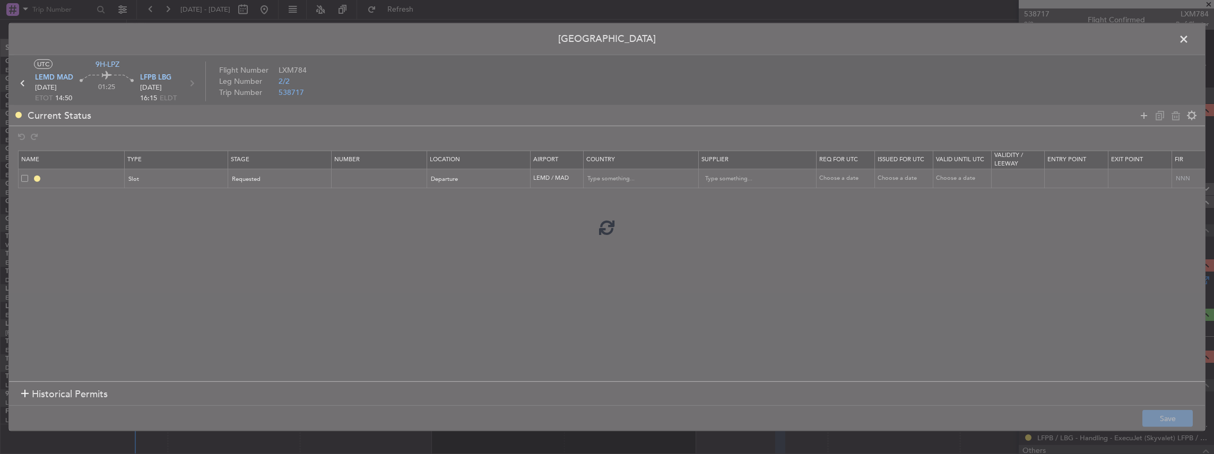
type input "LEMD DEP SLOT"
type input "[GEOGRAPHIC_DATA]"
type input "NNN"
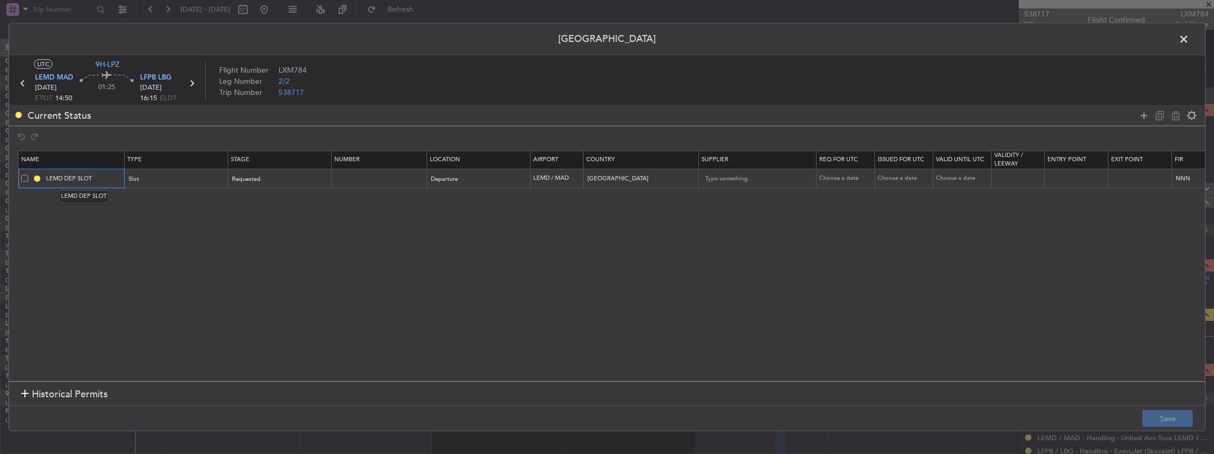
click at [99, 177] on input "LEMD DEP SLOT" at bounding box center [84, 178] width 80 height 9
type input "LEMD DEP SLOT 1430z"
click at [1176, 421] on button "Save" at bounding box center [1168, 418] width 50 height 17
click at [1189, 39] on span at bounding box center [1189, 41] width 0 height 21
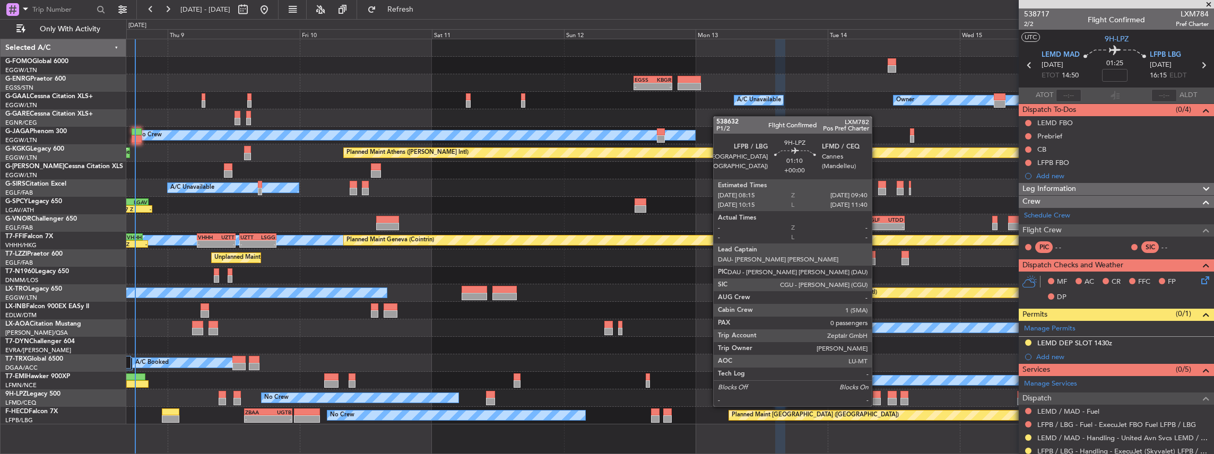
click at [877, 396] on div at bounding box center [877, 394] width 8 height 7
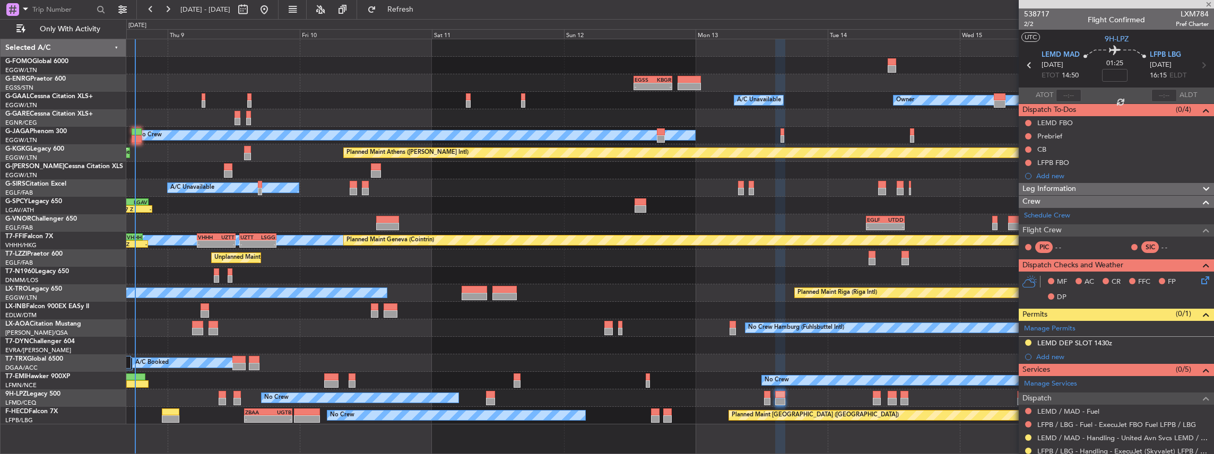
type input "0"
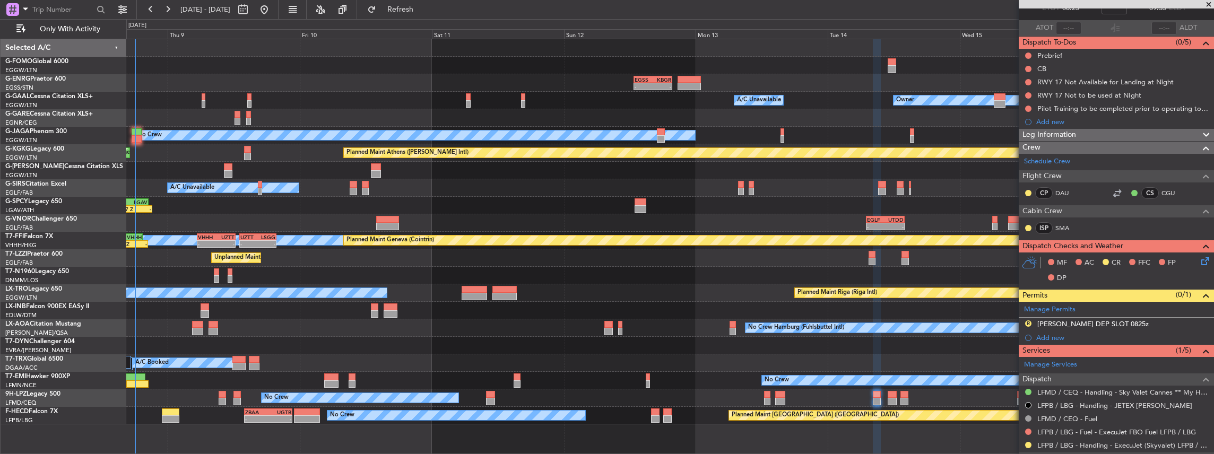
scroll to position [158, 0]
